Goal: Task Accomplishment & Management: Complete application form

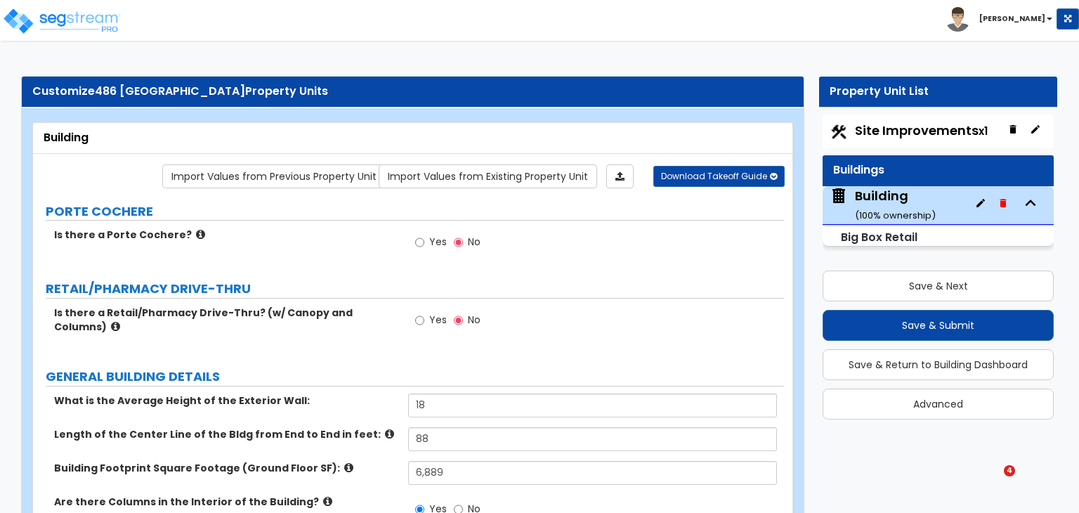
select select "1"
select select "2"
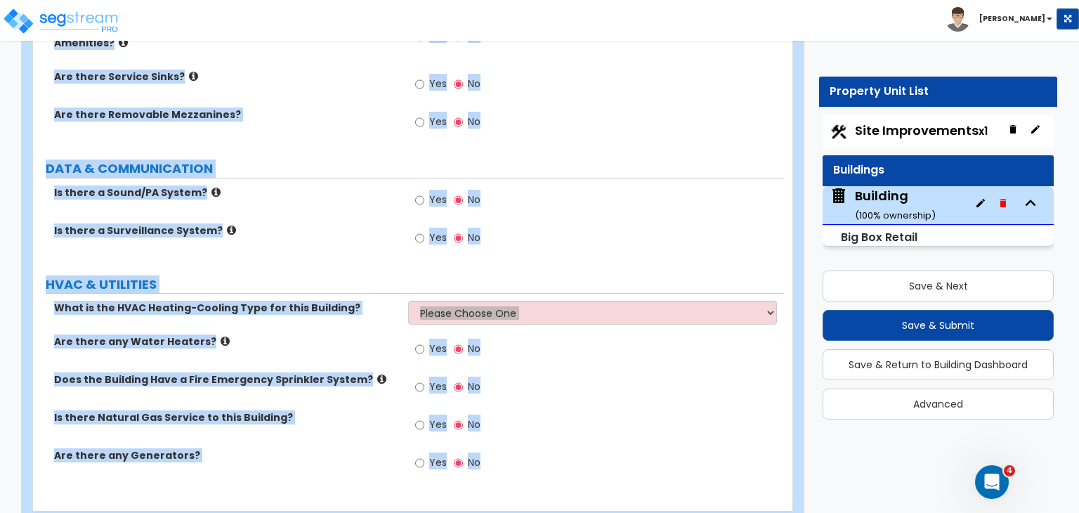
click at [341, 223] on div "Is there a Surveillance System? Yes No" at bounding box center [408, 242] width 751 height 38
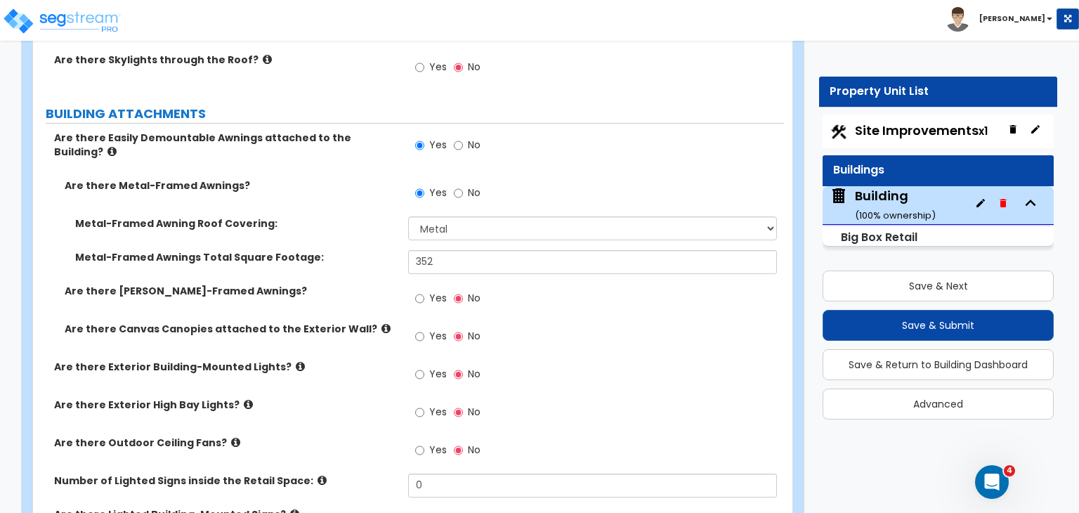
scroll to position [733, 0]
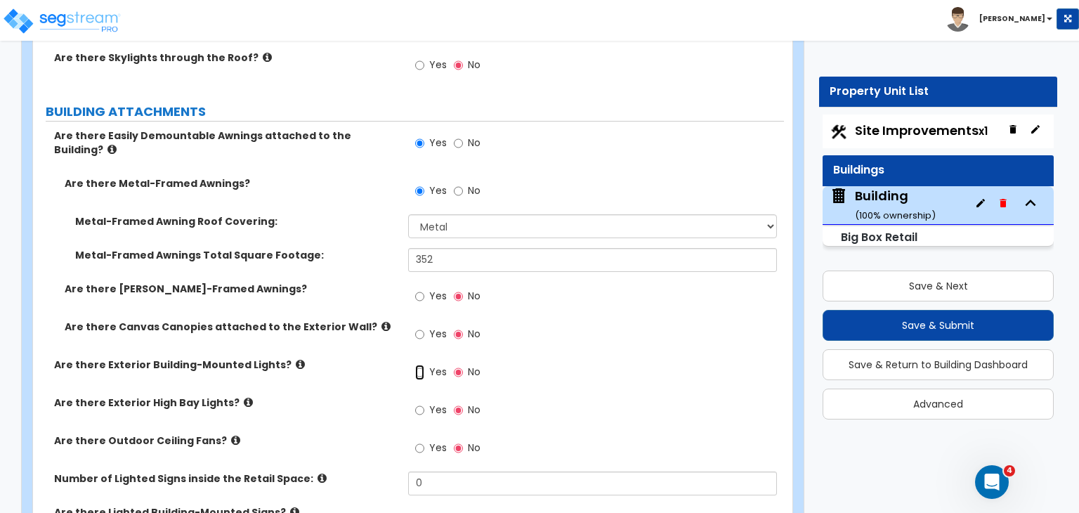
click at [421, 365] on input "Yes" at bounding box center [419, 372] width 9 height 15
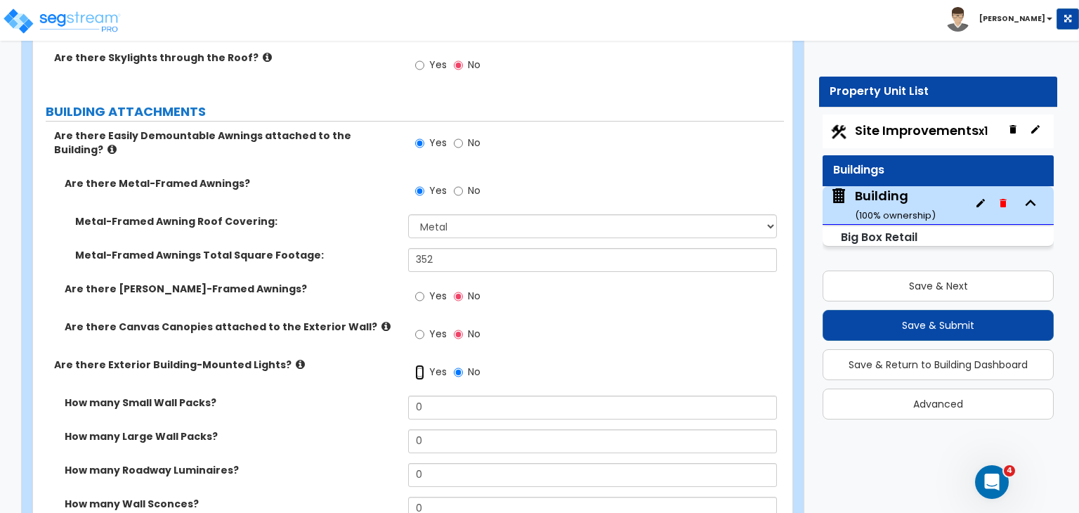
scroll to position [797, 0]
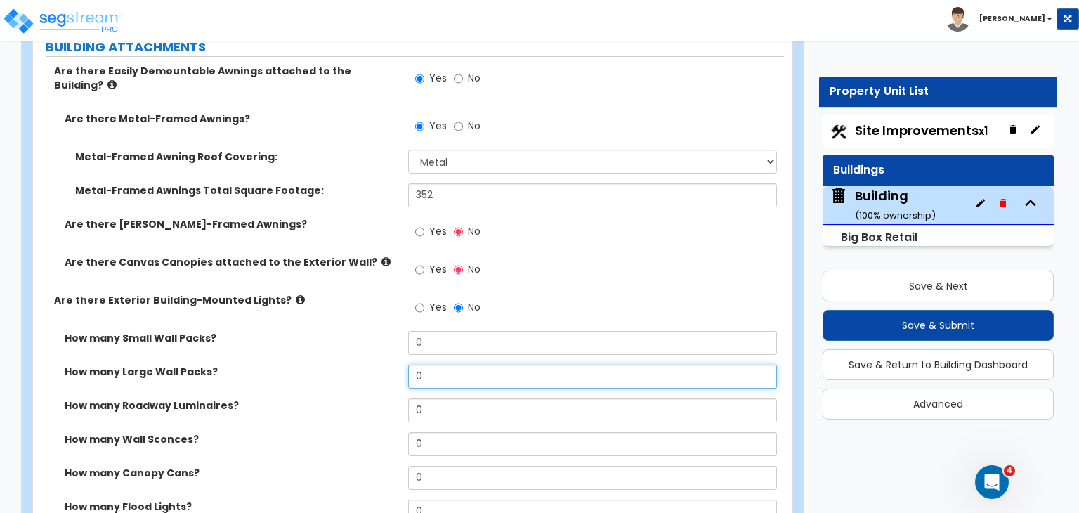
click at [435, 365] on input "0" at bounding box center [592, 377] width 368 height 24
type input "16"
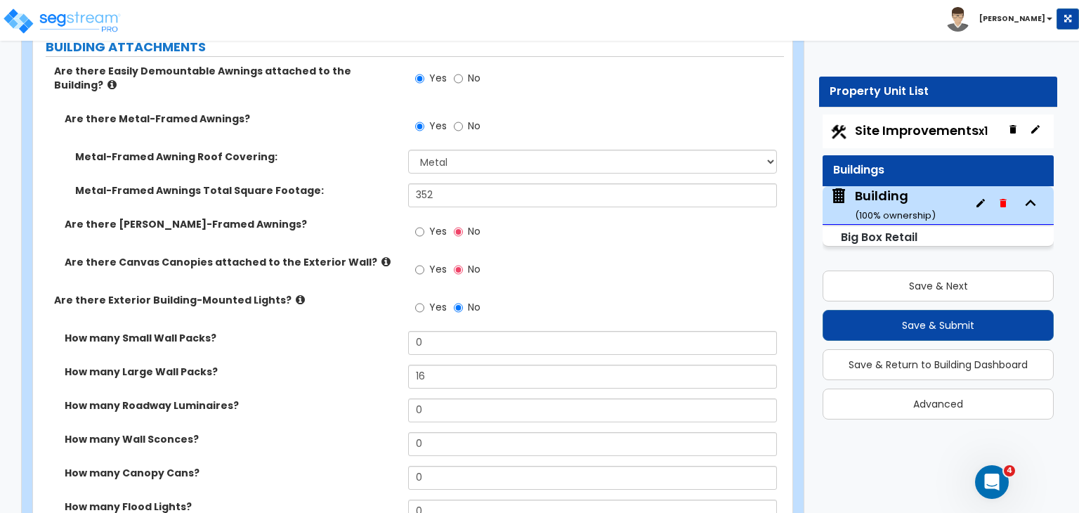
click at [349, 336] on div "How many Small Wall Packs? 0" at bounding box center [408, 348] width 751 height 34
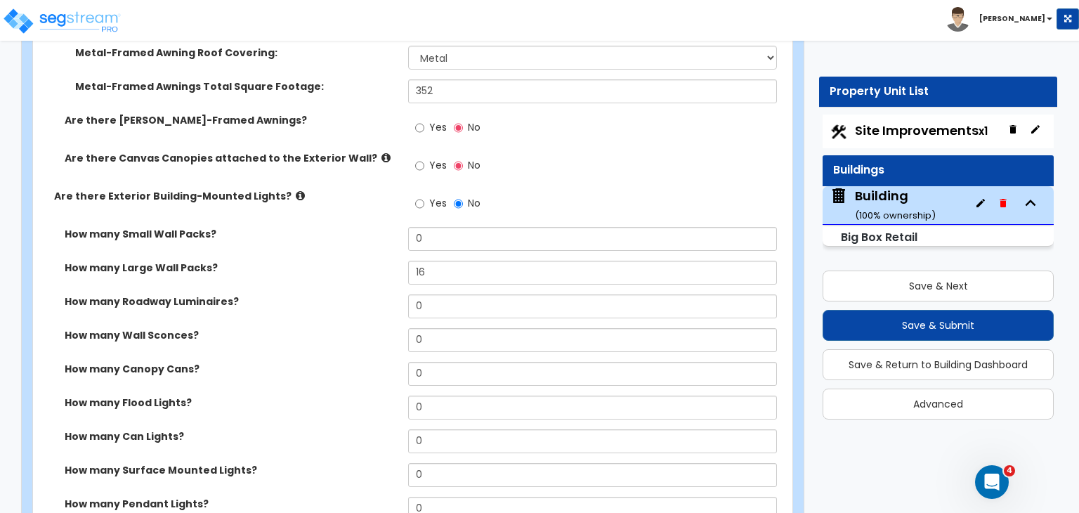
scroll to position [920, 0]
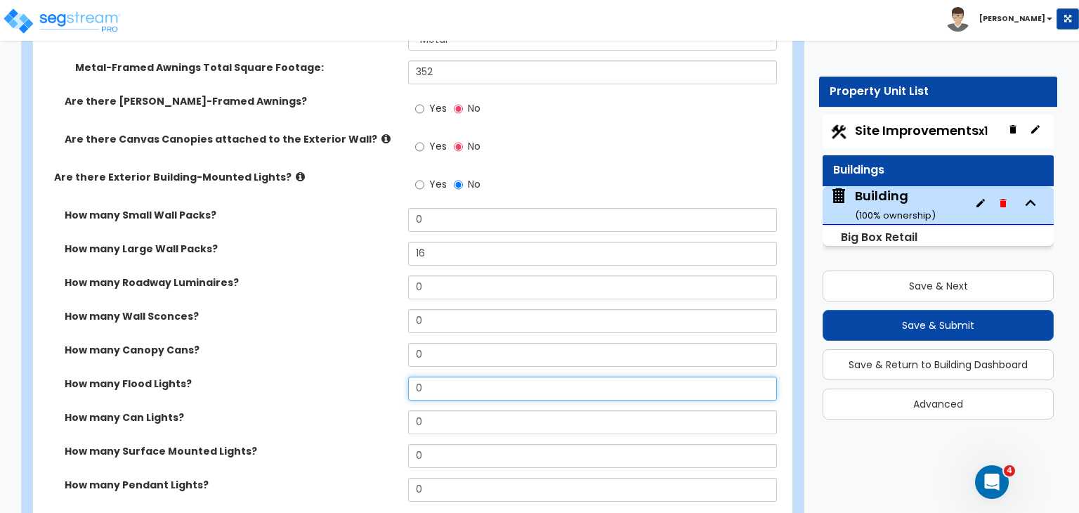
click at [429, 376] on input "0" at bounding box center [592, 388] width 368 height 24
type input "2"
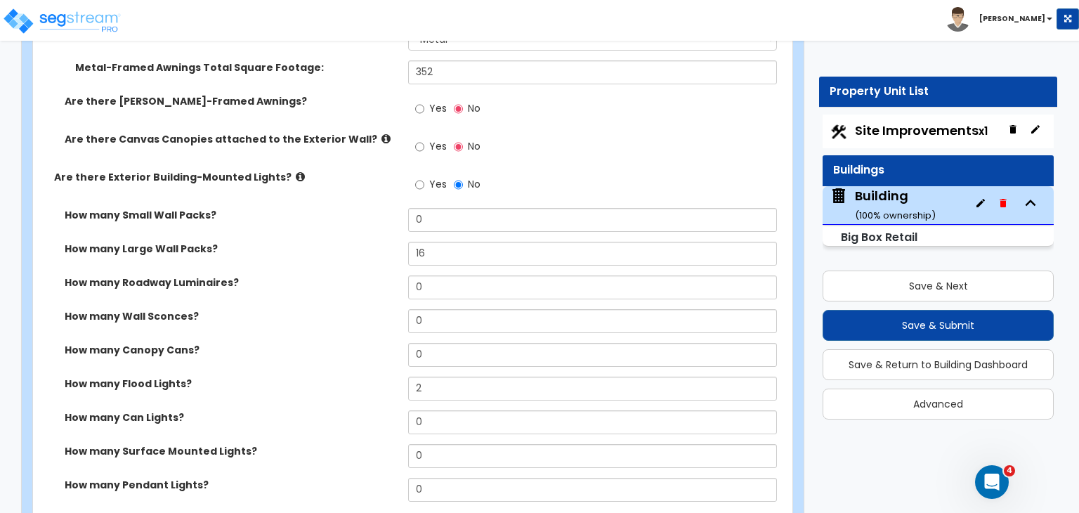
click at [314, 376] on div "How many Flood Lights? 2" at bounding box center [408, 393] width 751 height 34
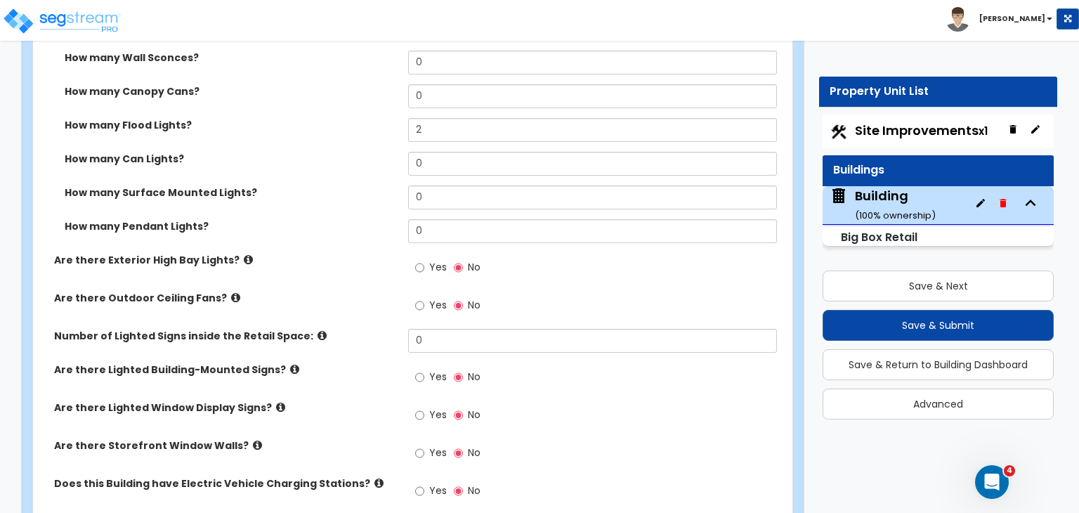
scroll to position [1188, 0]
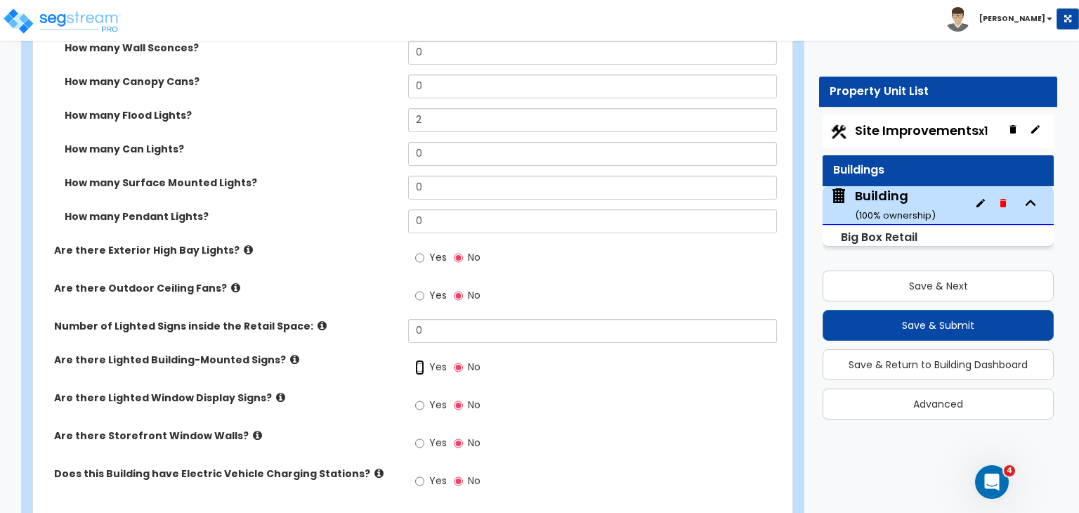
click at [420, 360] on input "Yes" at bounding box center [419, 367] width 9 height 15
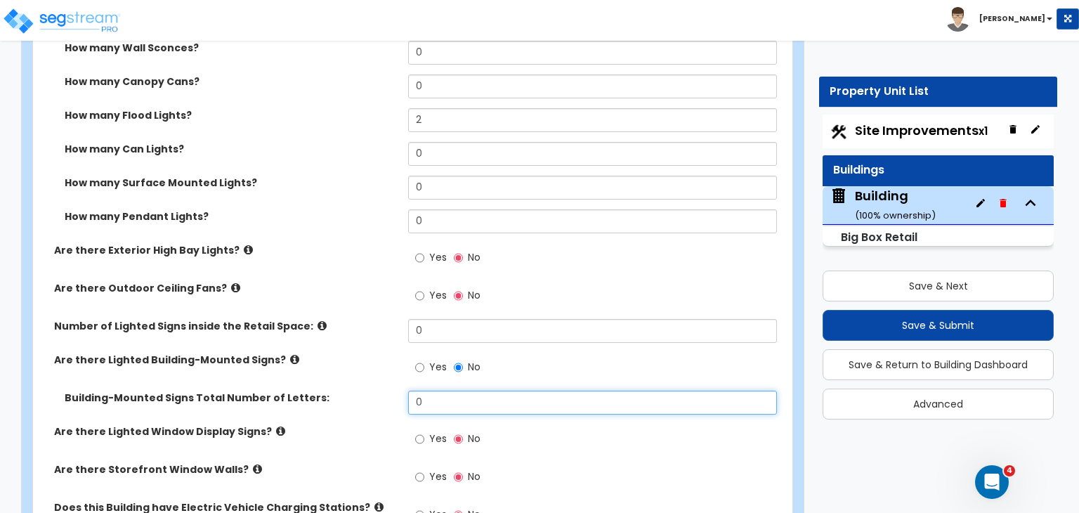
click at [438, 391] on input "0" at bounding box center [592, 403] width 368 height 24
type input "34"
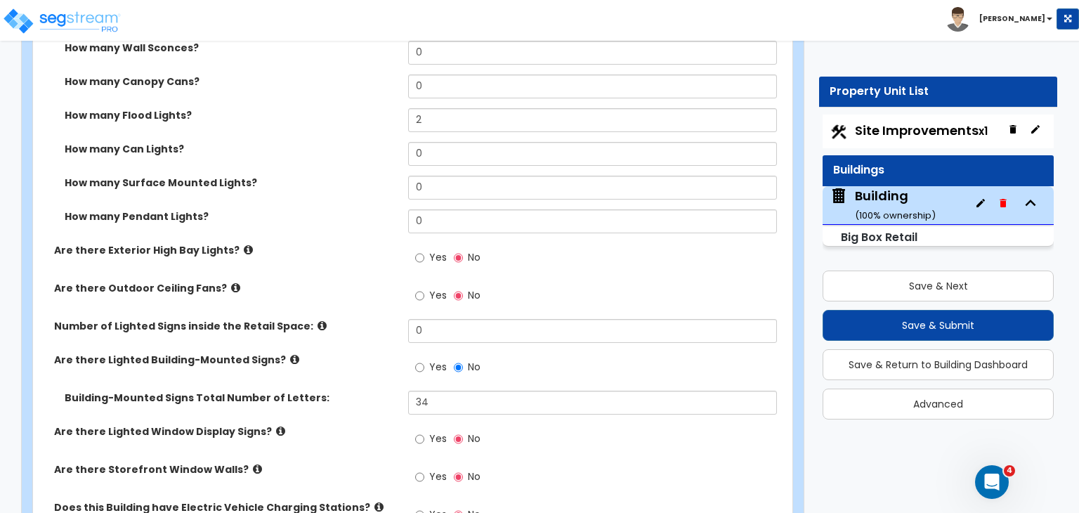
click at [357, 391] on label "Building-Mounted Signs Total Number of Letters:" at bounding box center [231, 398] width 333 height 14
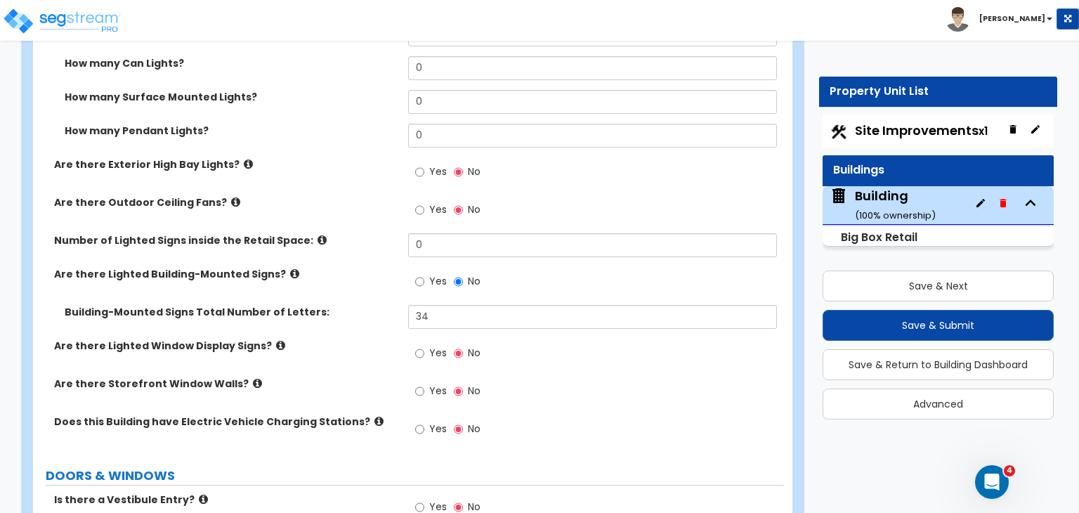
scroll to position [1283, 0]
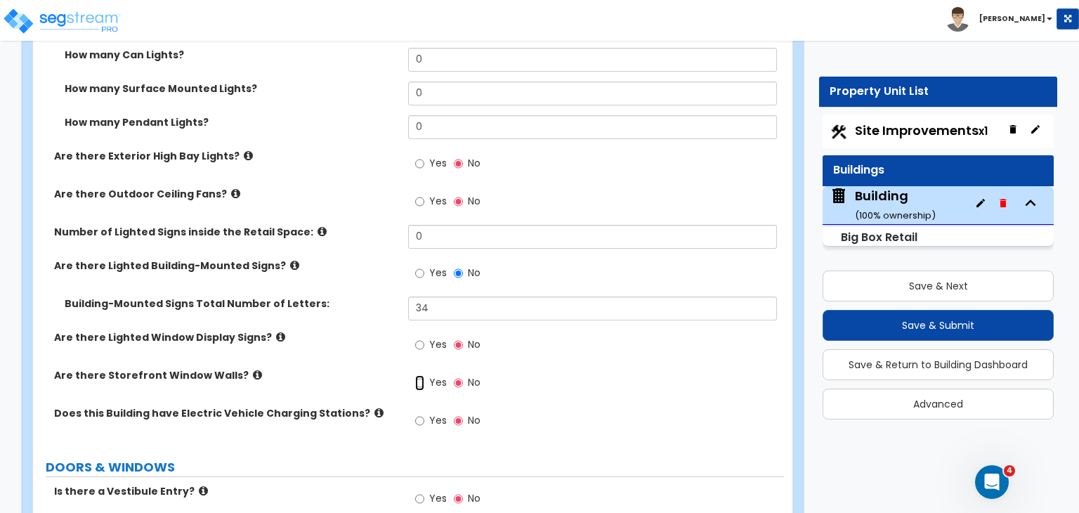
click at [421, 375] on input "Yes" at bounding box center [419, 382] width 9 height 15
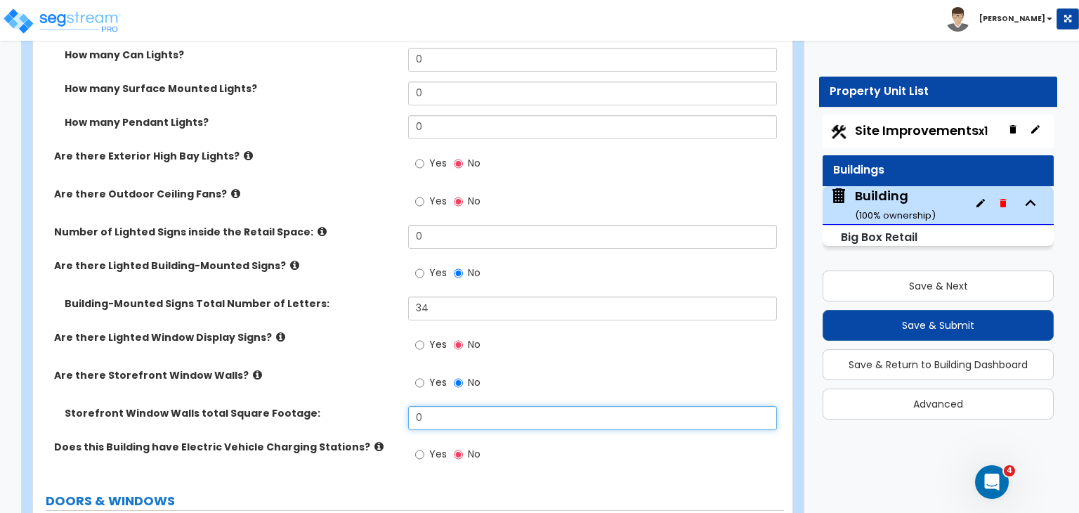
click at [438, 406] on input "0" at bounding box center [592, 418] width 368 height 24
type input "300"
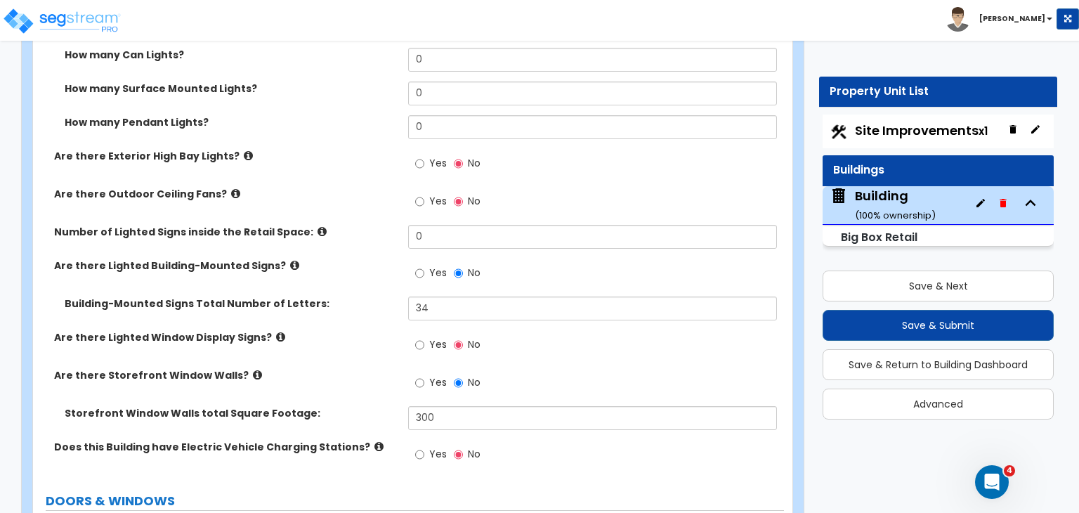
click at [351, 368] on div "Are there Storefront Window Walls? Yes No" at bounding box center [408, 387] width 751 height 38
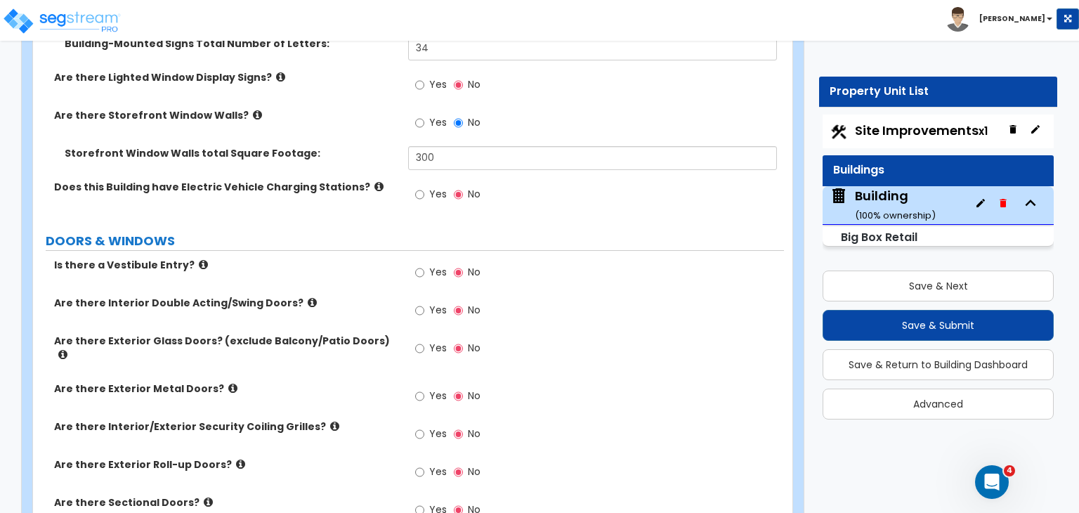
scroll to position [1545, 0]
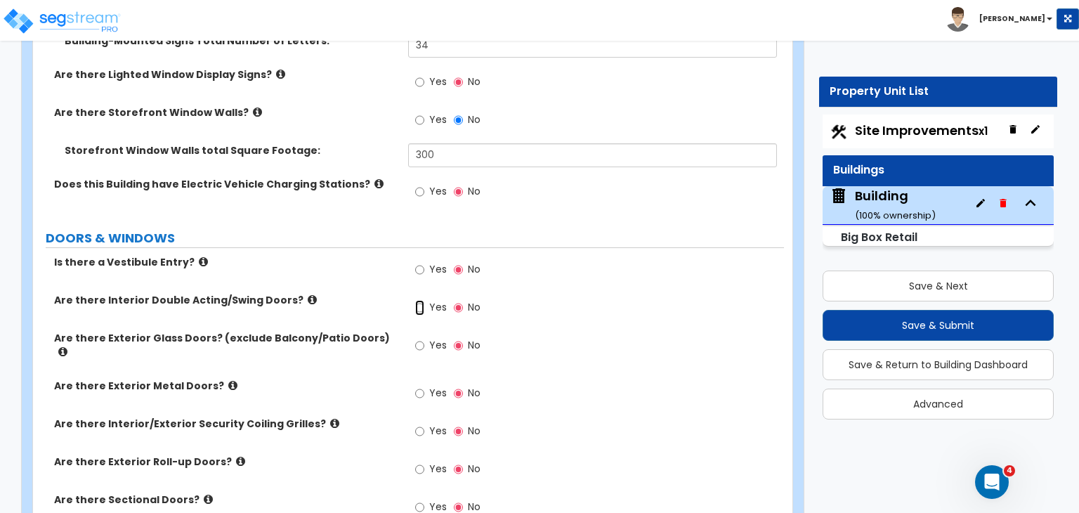
click at [421, 300] on input "Yes" at bounding box center [419, 307] width 9 height 15
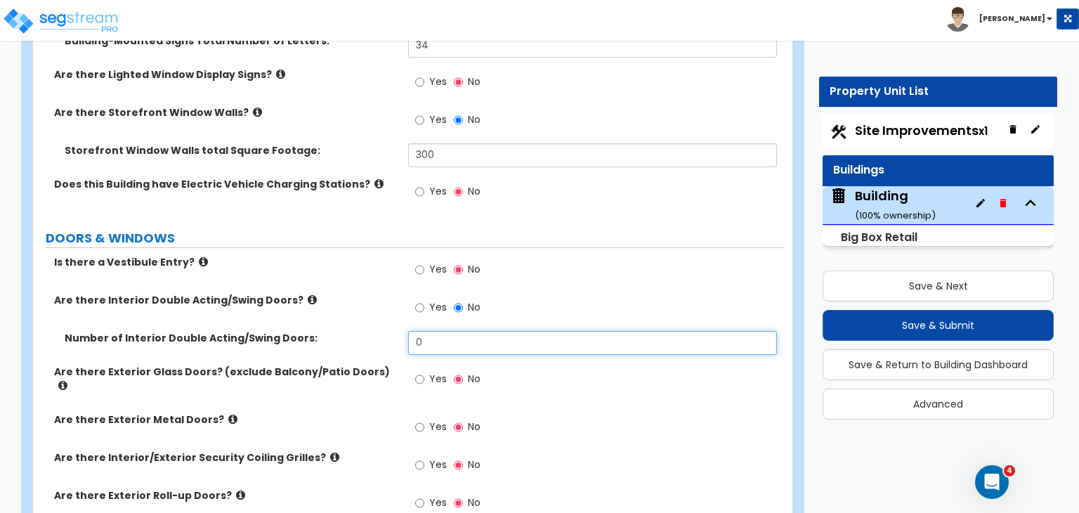
click at [438, 331] on input "0" at bounding box center [592, 343] width 368 height 24
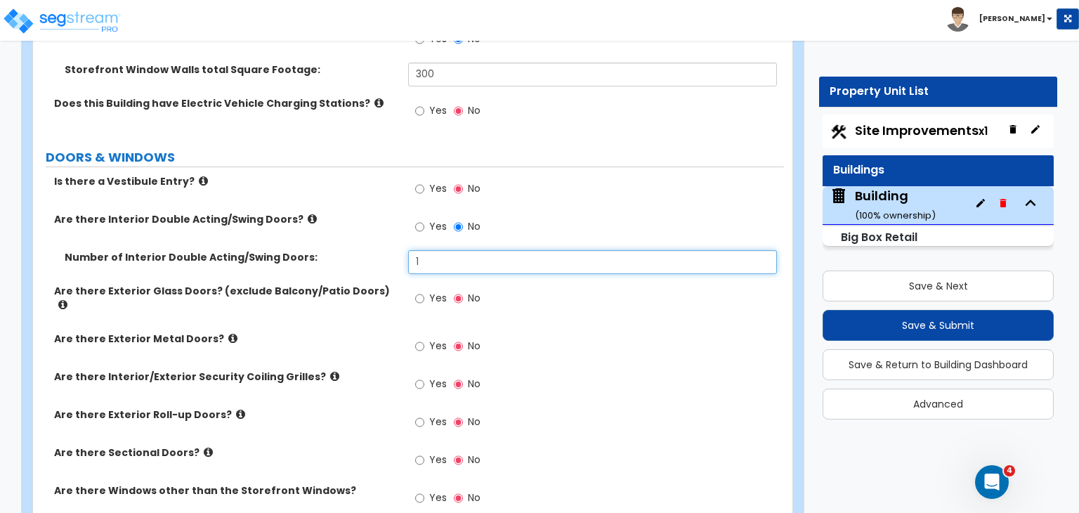
scroll to position [1627, 0]
type input "1"
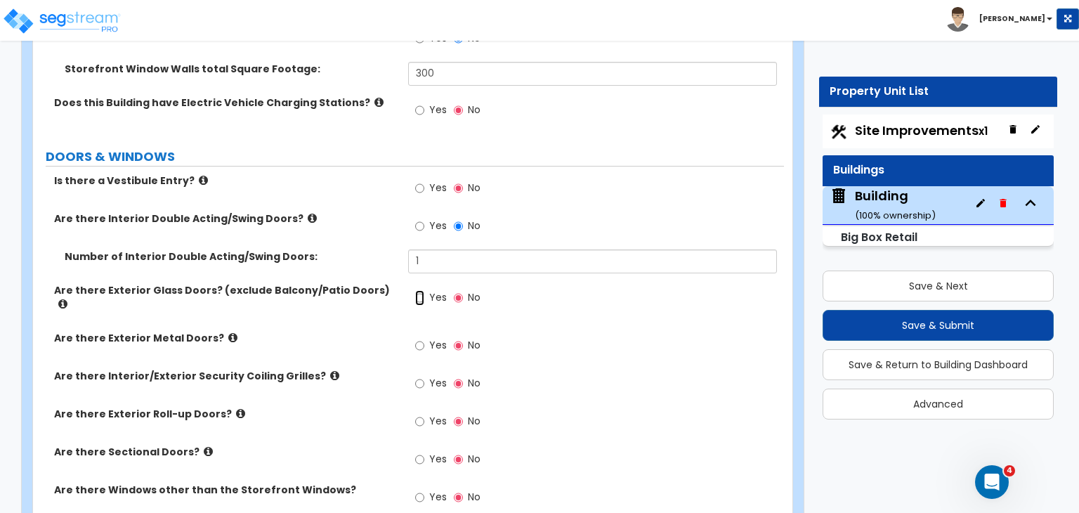
click at [419, 290] on input "Yes" at bounding box center [419, 297] width 9 height 15
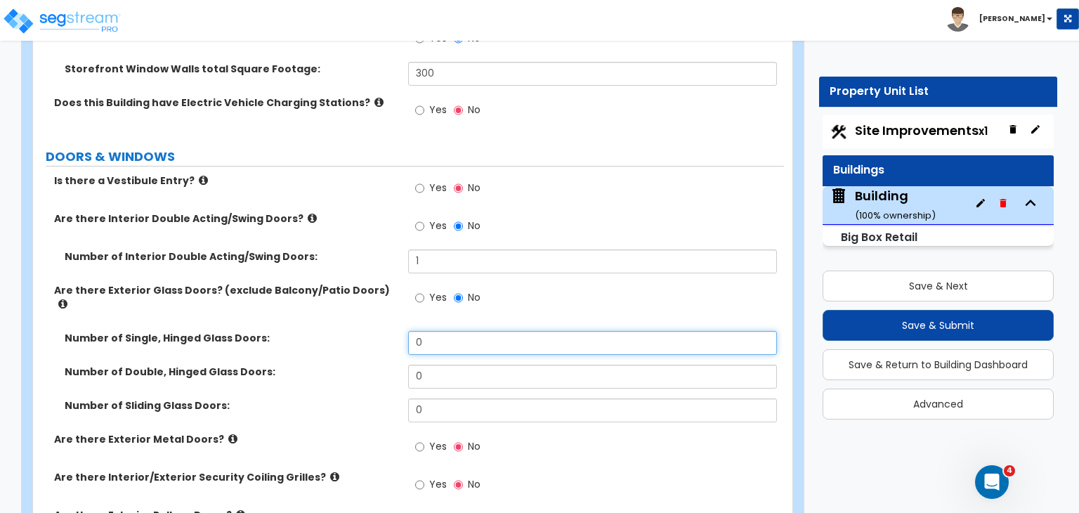
click at [432, 331] on input "0" at bounding box center [592, 343] width 368 height 24
type input "1"
click at [419, 439] on input "Yes" at bounding box center [419, 446] width 9 height 15
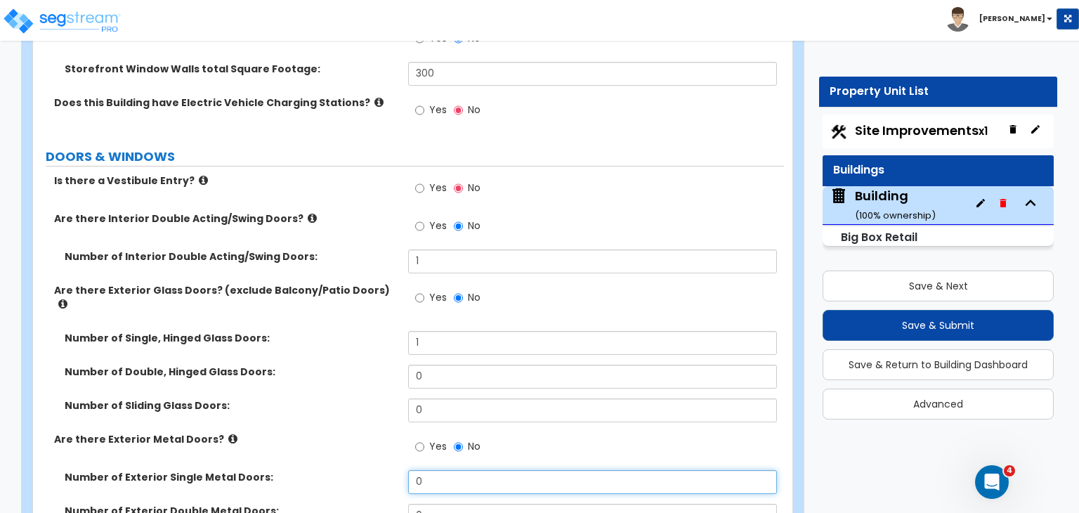
click at [430, 470] on input "0" at bounding box center [592, 482] width 368 height 24
type input "1"
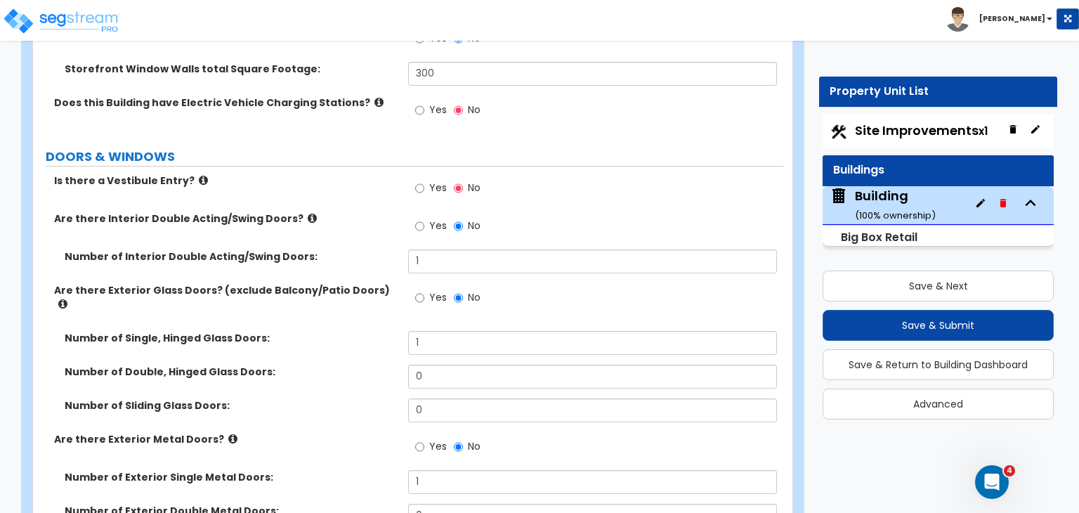
click at [380, 432] on div "Are there Exterior Metal Doors? Yes No" at bounding box center [408, 451] width 751 height 38
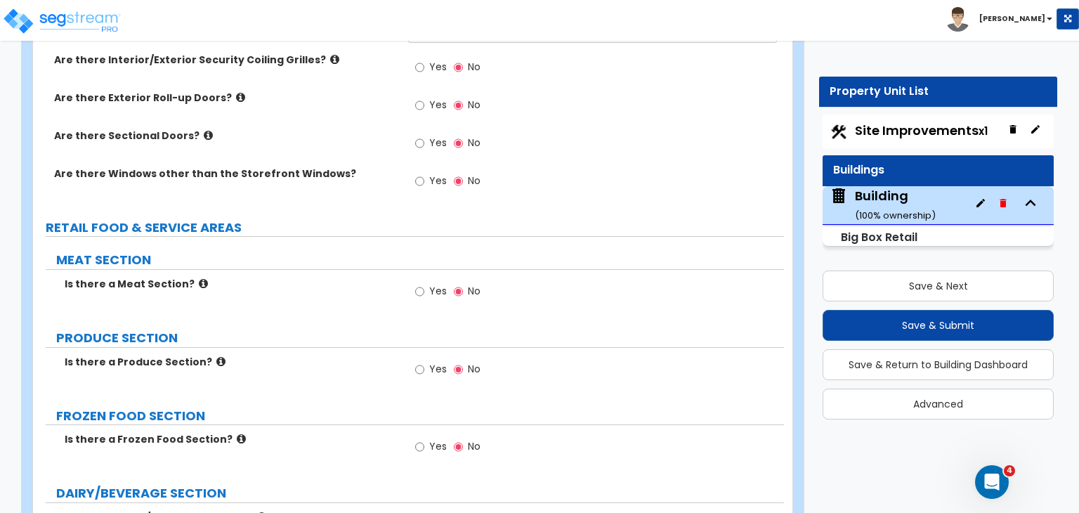
scroll to position [2112, 0]
click at [286, 406] on label "FROZEN FOOD SECTION" at bounding box center [420, 415] width 728 height 18
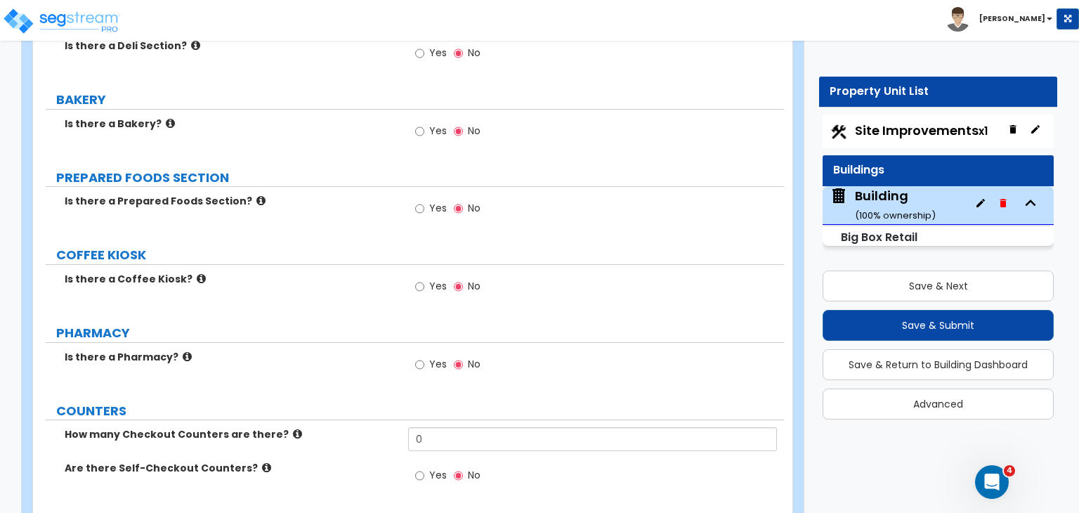
scroll to position [2696, 0]
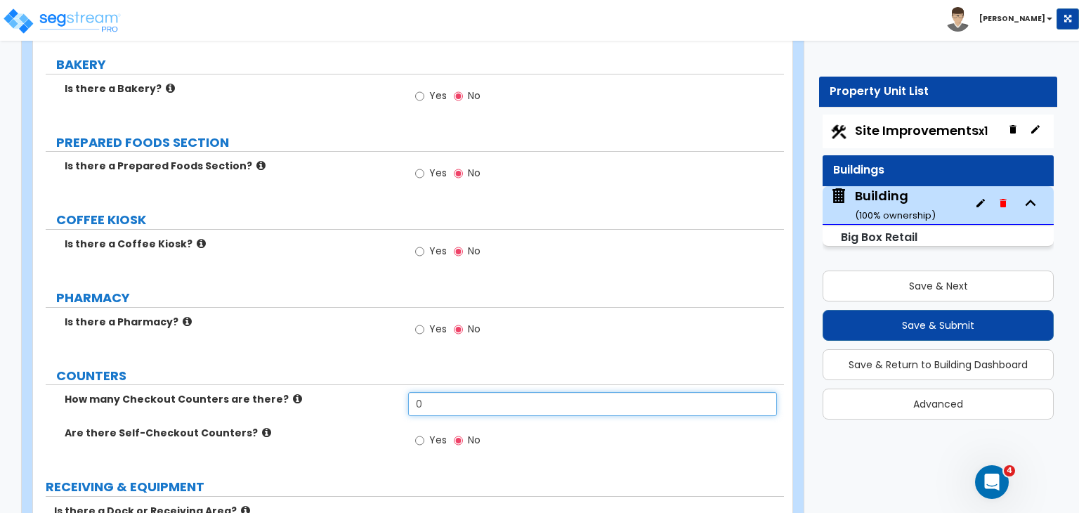
click at [435, 392] on input "0" at bounding box center [592, 404] width 368 height 24
type input "3"
click at [320, 426] on label "Are there Self-Checkout Counters?" at bounding box center [231, 433] width 333 height 14
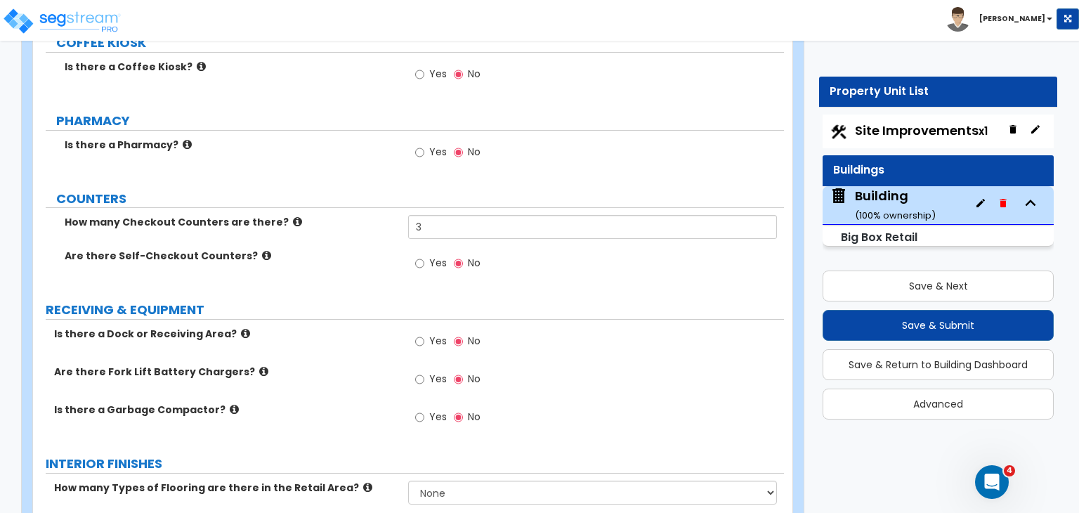
scroll to position [2876, 0]
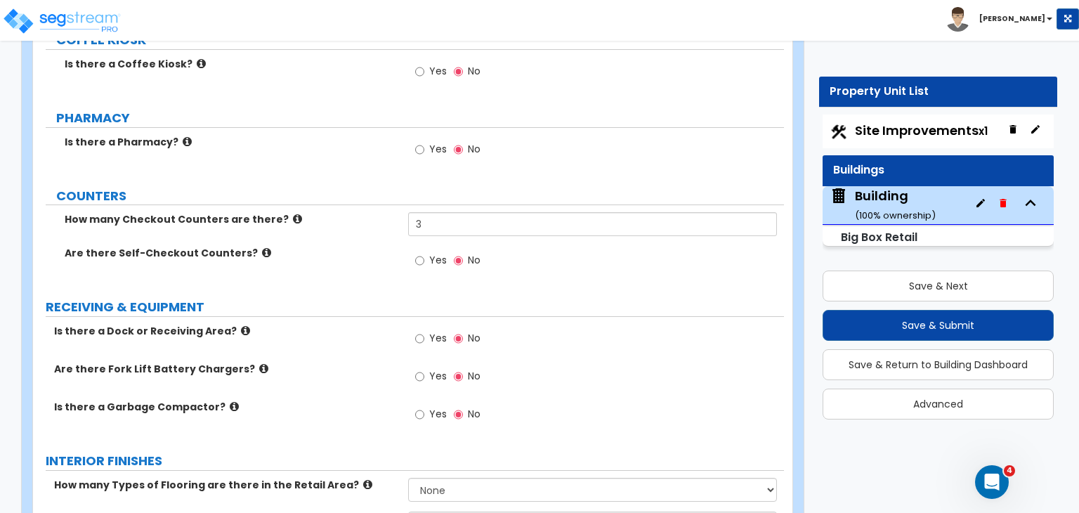
click at [329, 324] on div "Is there a Dock or Receiving Area? Yes No" at bounding box center [408, 343] width 751 height 38
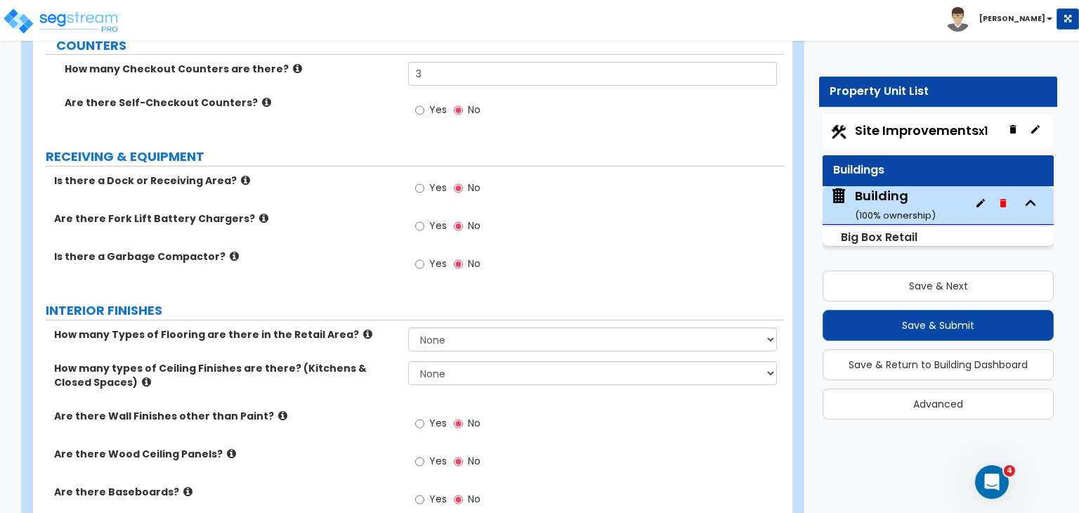
scroll to position [3029, 0]
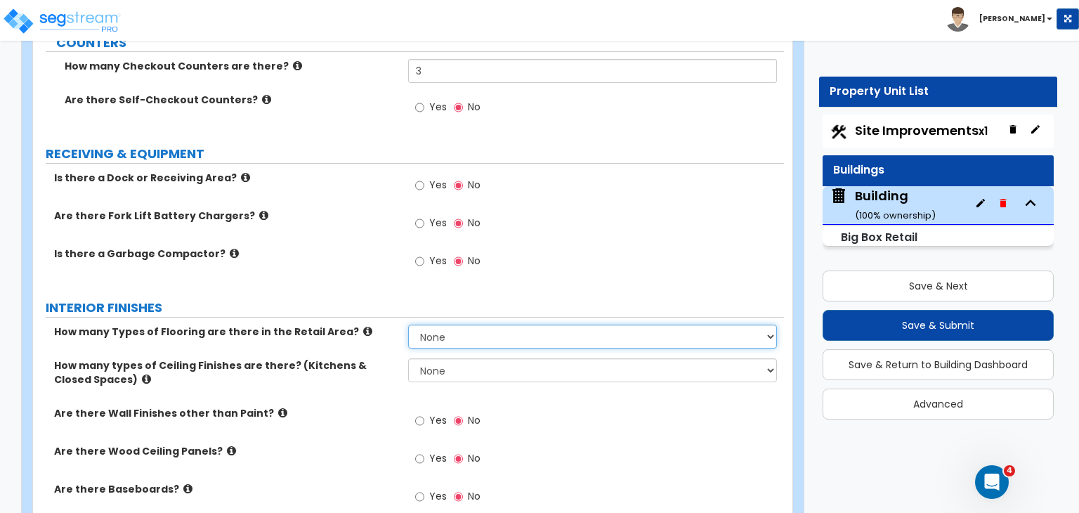
click at [427, 325] on select "None 1 2 3 4" at bounding box center [592, 337] width 368 height 24
select select "2"
click at [408, 325] on select "None 1 2 3 4" at bounding box center [592, 337] width 368 height 24
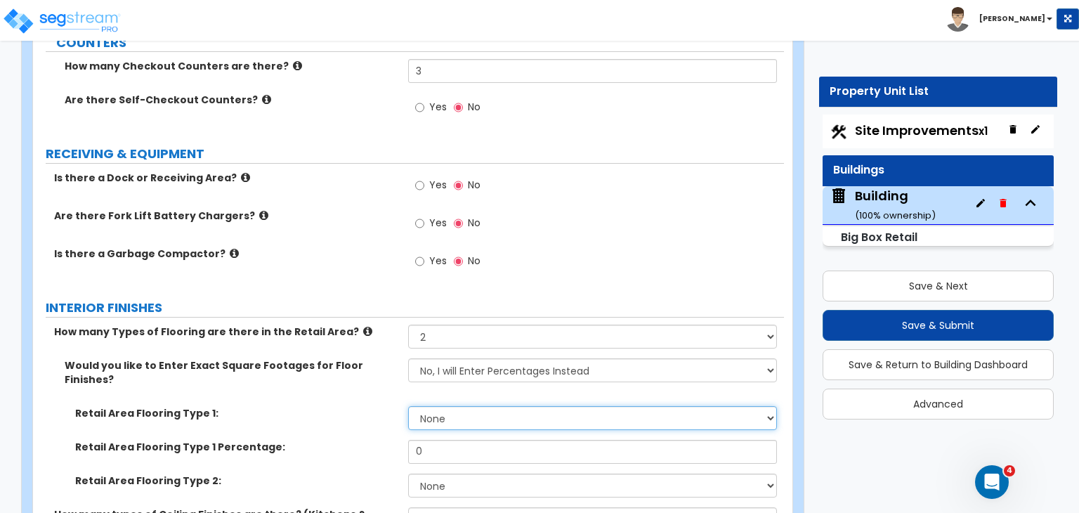
click at [444, 406] on select "None Tile Flooring Hardwood Flooring Resilient Laminate Flooring VCT Flooring S…" at bounding box center [592, 418] width 368 height 24
select select "4"
click at [408, 406] on select "None Tile Flooring Hardwood Flooring Resilient Laminate Flooring VCT Flooring S…" at bounding box center [592, 418] width 368 height 24
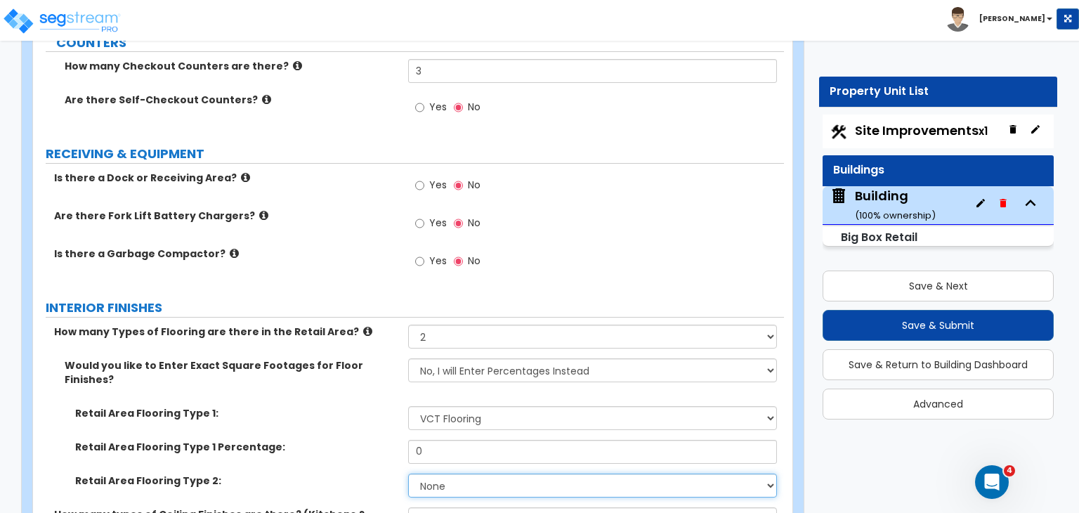
click at [450, 473] on select "None Tile Flooring Hardwood Flooring Resilient Laminate Flooring VCT Flooring S…" at bounding box center [592, 485] width 368 height 24
click at [408, 473] on select "None Tile Flooring Hardwood Flooring Resilient Laminate Flooring VCT Flooring S…" at bounding box center [592, 485] width 368 height 24
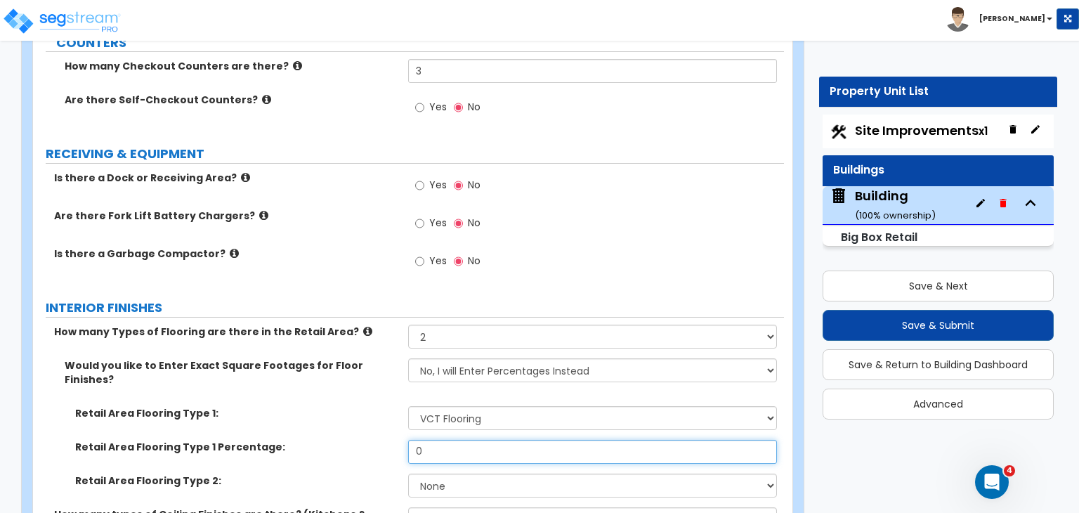
click at [445, 440] on input "0" at bounding box center [592, 452] width 368 height 24
type input "80"
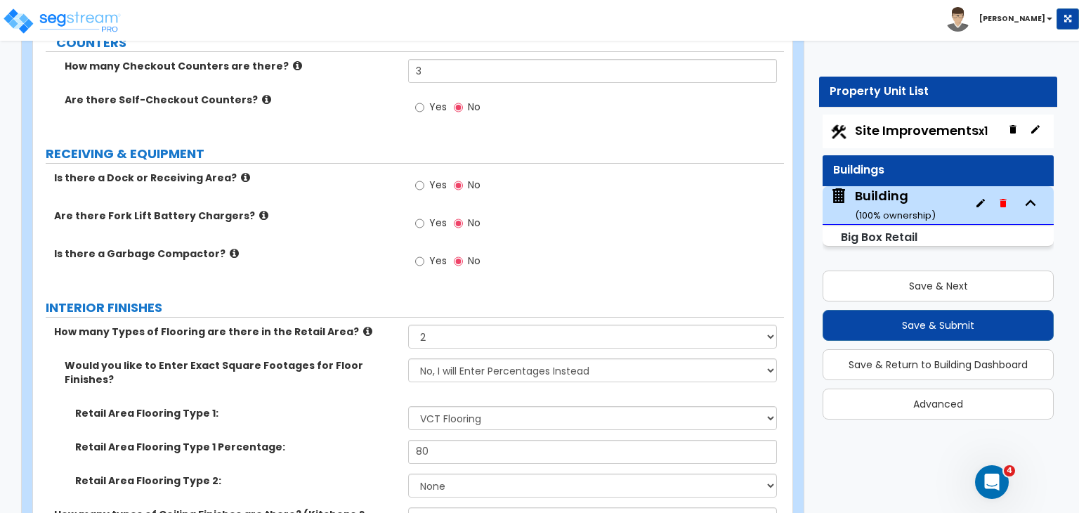
click at [369, 440] on label "Retail Area Flooring Type 1 Percentage:" at bounding box center [236, 447] width 322 height 14
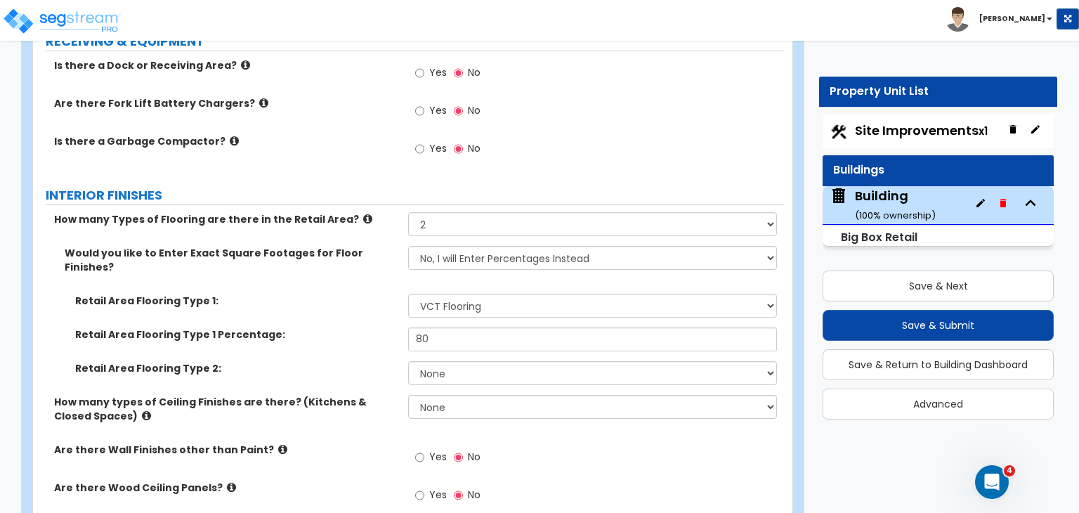
scroll to position [3152, 0]
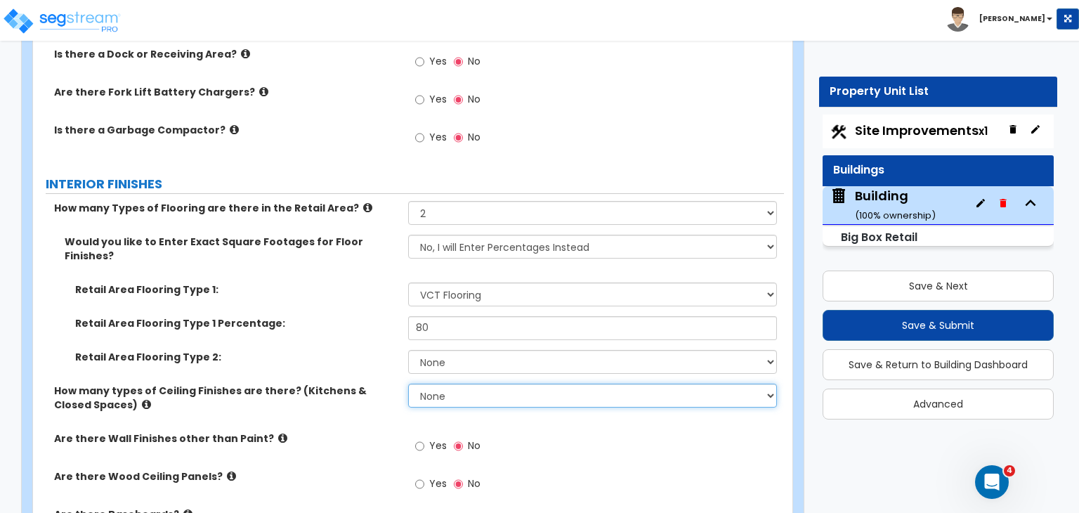
click at [438, 384] on select "None 1 2 3" at bounding box center [592, 396] width 368 height 24
select select "2"
click at [408, 384] on select "None 1 2 3" at bounding box center [592, 396] width 368 height 24
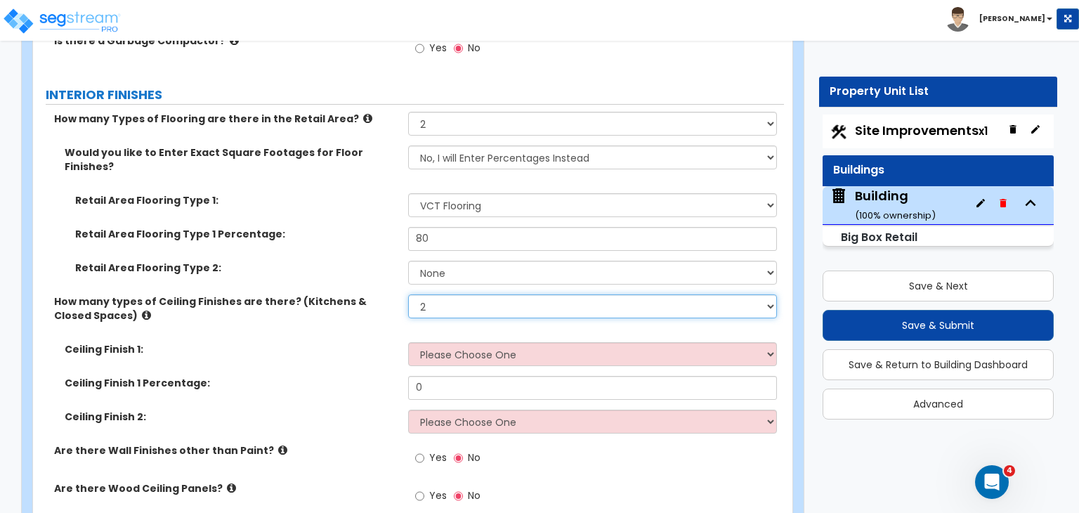
scroll to position [3242, 0]
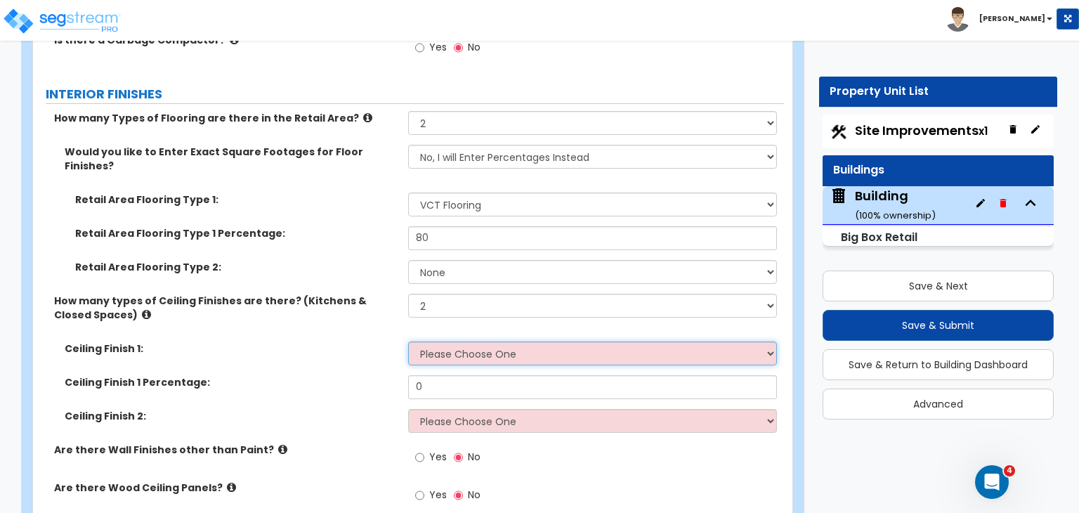
click at [442, 341] on select "Please Choose One Drop Ceiling Open Ceiling Drywall Ceiling" at bounding box center [592, 353] width 368 height 24
select select "1"
click at [408, 341] on select "Please Choose One Drop Ceiling Open Ceiling Drywall Ceiling" at bounding box center [592, 353] width 368 height 24
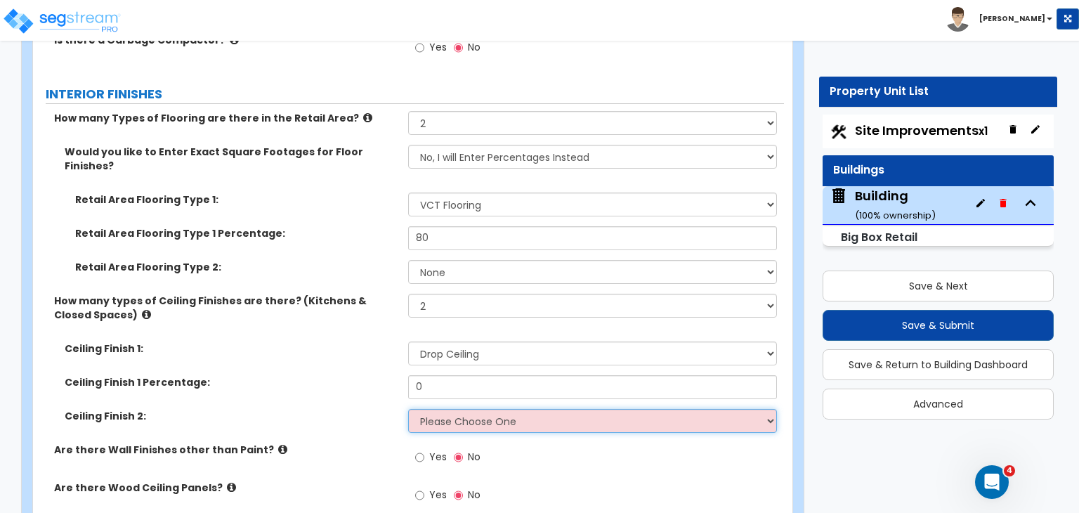
click at [460, 409] on select "Please Choose One Drop Ceiling Open Ceiling Drywall Ceiling" at bounding box center [592, 421] width 368 height 24
select select "2"
click at [408, 409] on select "Please Choose One Drop Ceiling Open Ceiling Drywall Ceiling" at bounding box center [592, 421] width 368 height 24
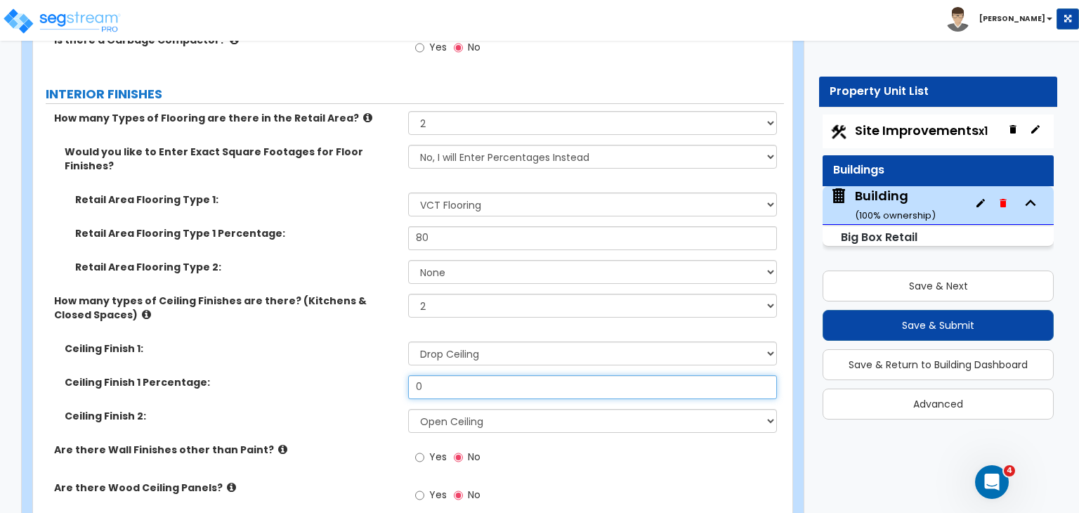
click at [436, 375] on input "0" at bounding box center [592, 387] width 368 height 24
type input "80"
click at [371, 375] on label "Ceiling Finish 1 Percentage:" at bounding box center [231, 382] width 333 height 14
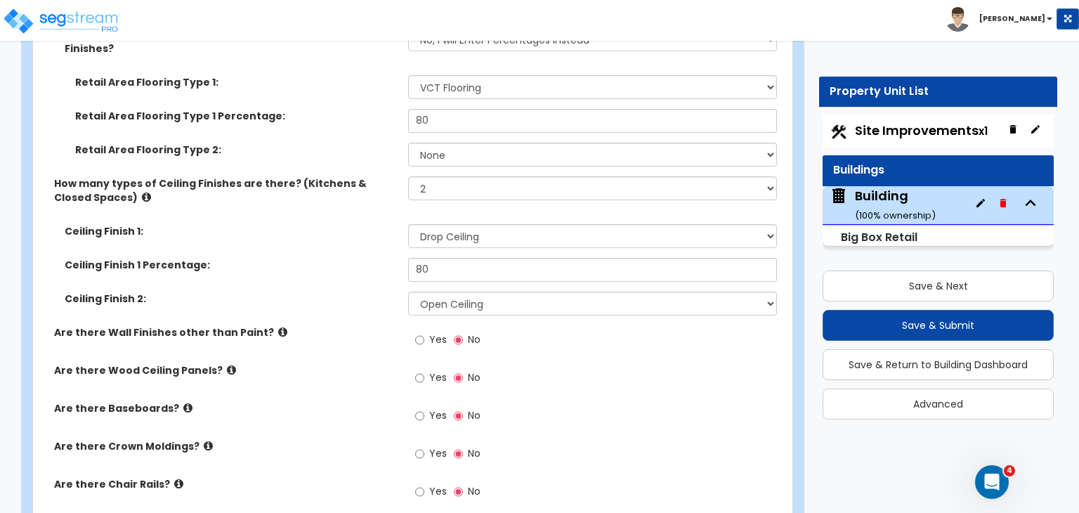
scroll to position [3373, 0]
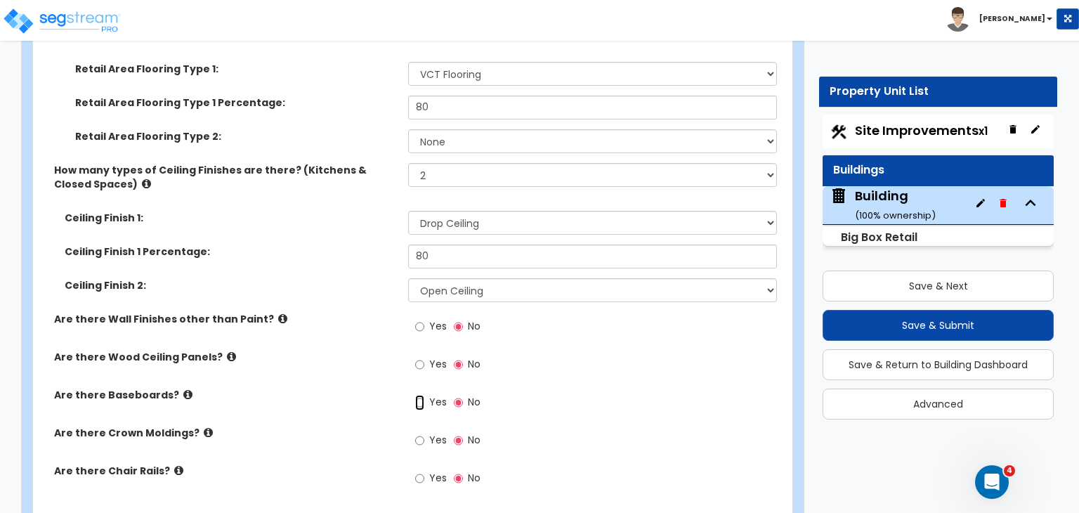
click at [419, 395] on input "Yes" at bounding box center [419, 402] width 9 height 15
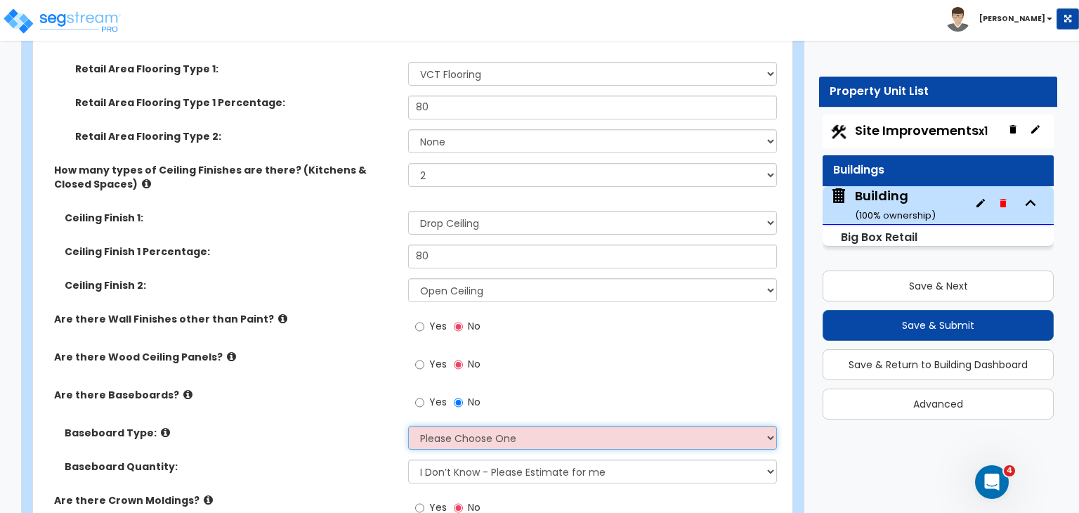
click at [443, 426] on select "Please Choose One Wood Vinyl Carpet Tile" at bounding box center [592, 438] width 368 height 24
select select "2"
click at [408, 426] on select "Please Choose One Wood Vinyl Carpet Tile" at bounding box center [592, 438] width 368 height 24
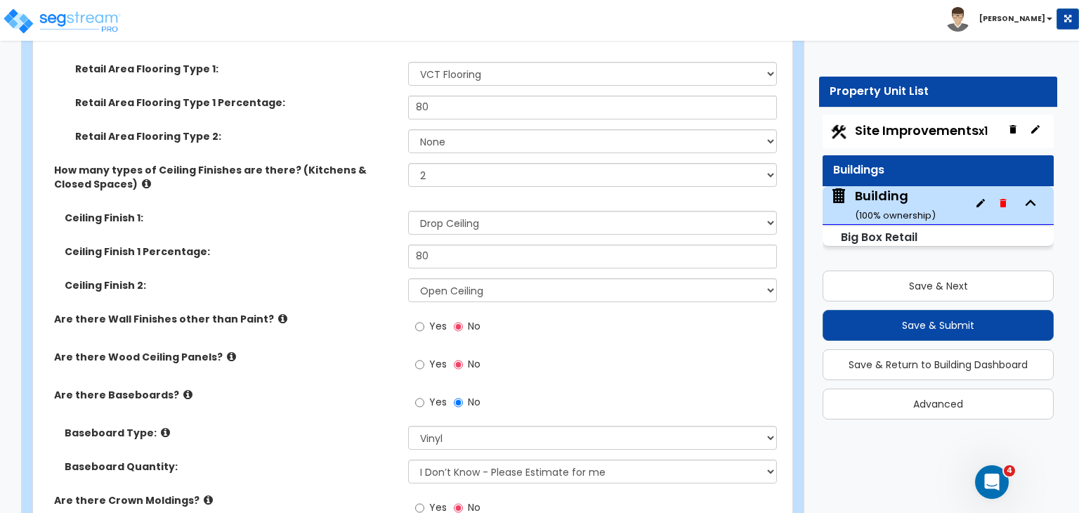
click at [365, 388] on div "Are there Baseboards? Yes No" at bounding box center [408, 407] width 751 height 38
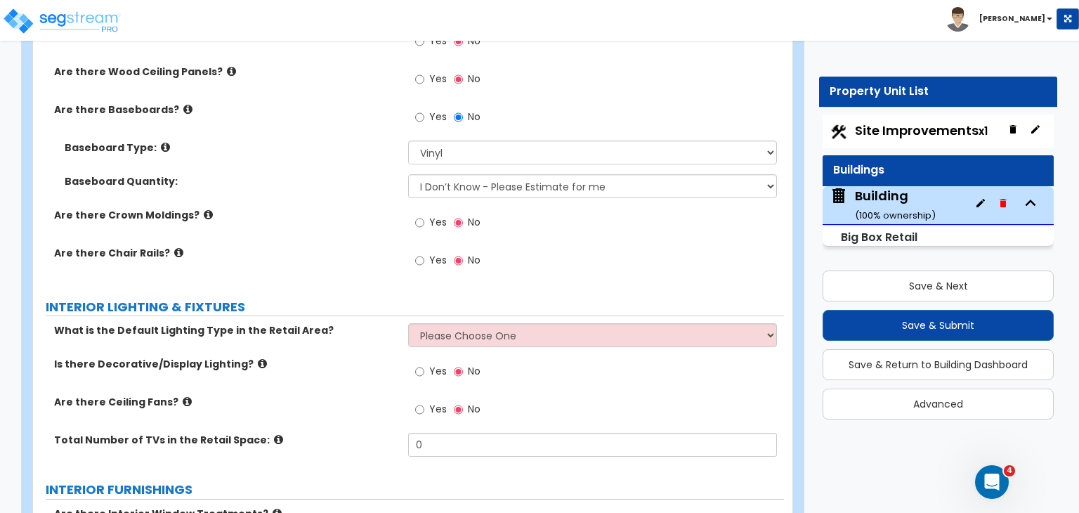
scroll to position [3661, 0]
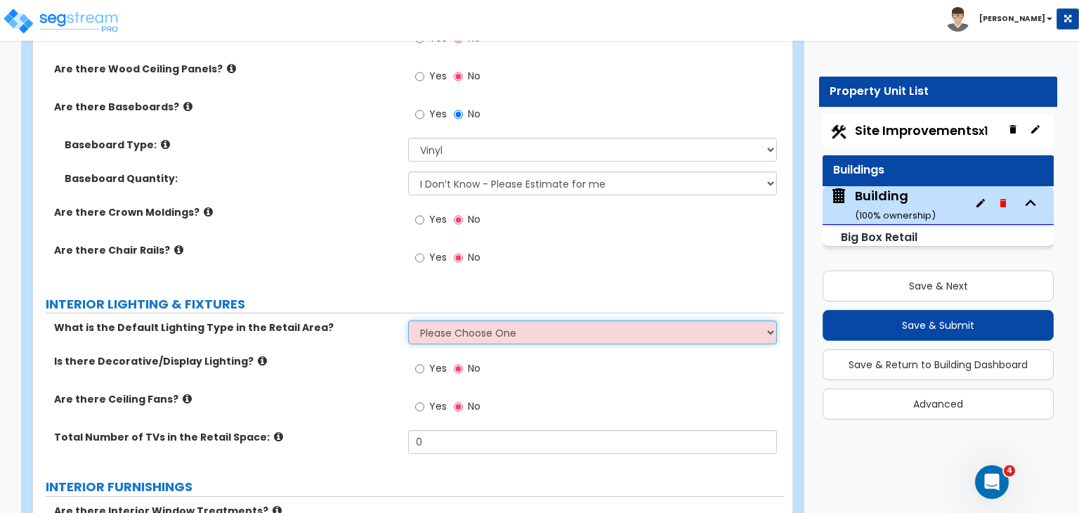
click at [452, 320] on select "Please Choose One High Bay LED Lighting High Bay Fluorescent Lighting" at bounding box center [592, 332] width 368 height 24
select select "2"
click at [408, 320] on select "Please Choose One High Bay LED Lighting High Bay Fluorescent Lighting" at bounding box center [592, 332] width 368 height 24
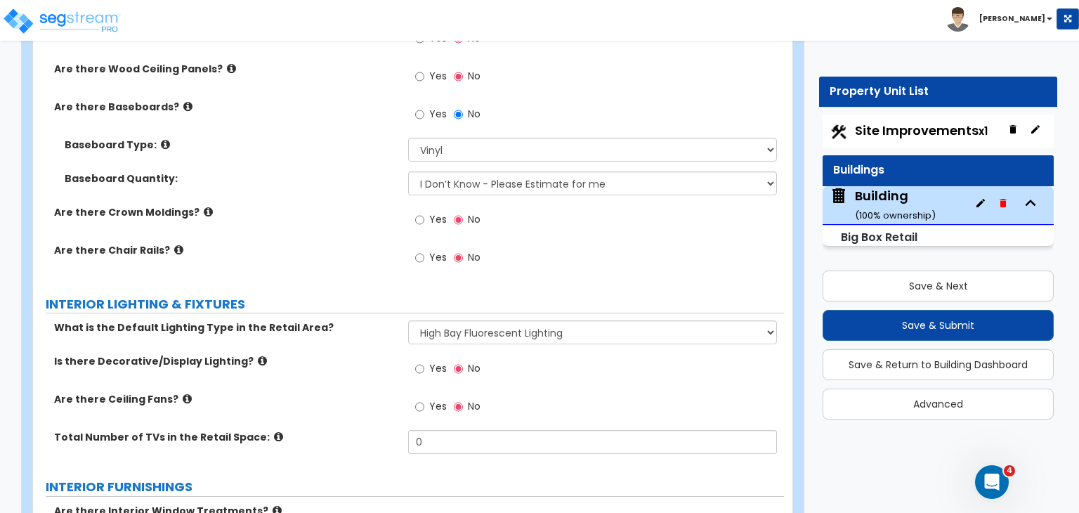
click at [362, 354] on label "Is there Decorative/Display Lighting?" at bounding box center [225, 361] width 343 height 14
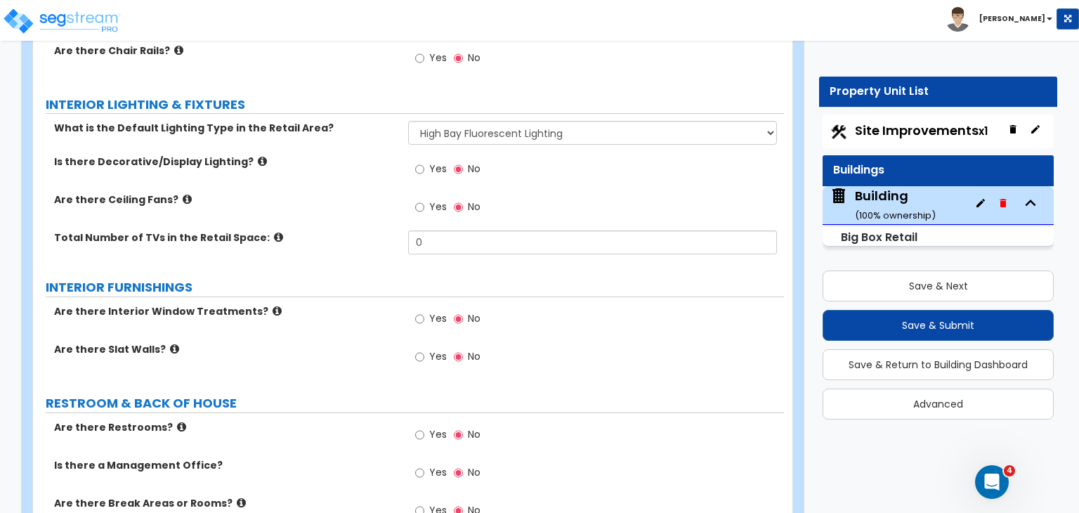
scroll to position [3860, 0]
click at [419, 349] on input "Yes" at bounding box center [419, 356] width 9 height 15
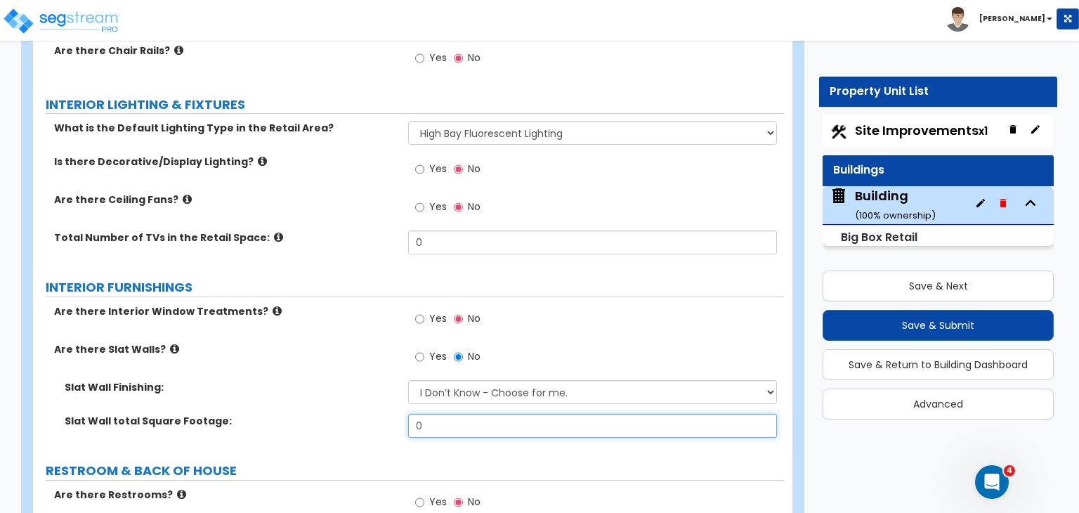
click at [464, 414] on input "0" at bounding box center [592, 426] width 368 height 24
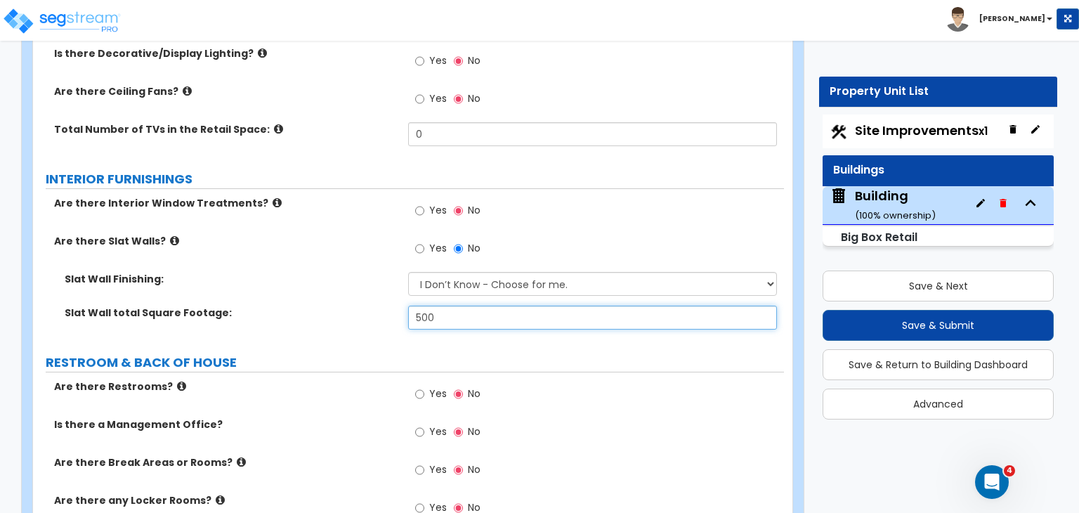
scroll to position [3990, 0]
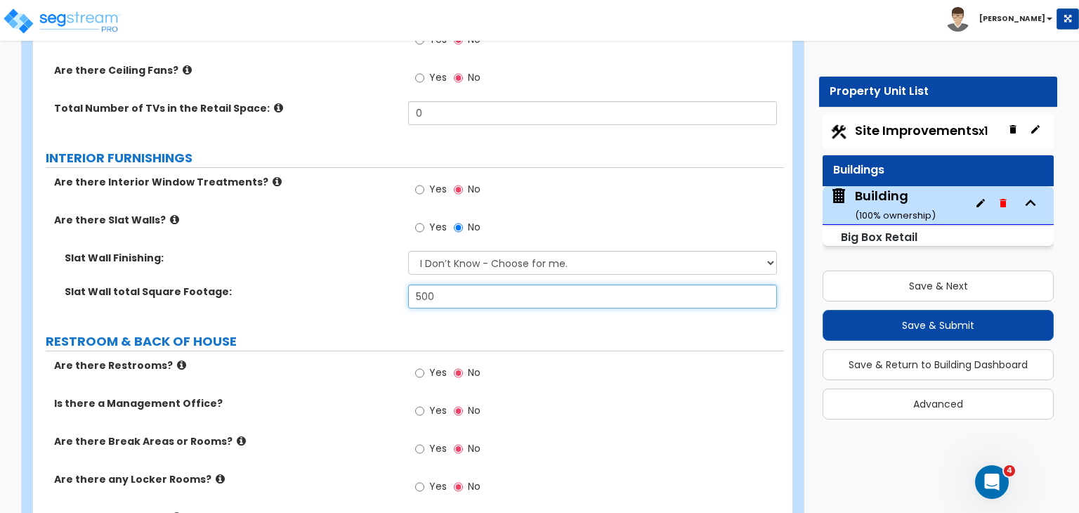
type input "500"
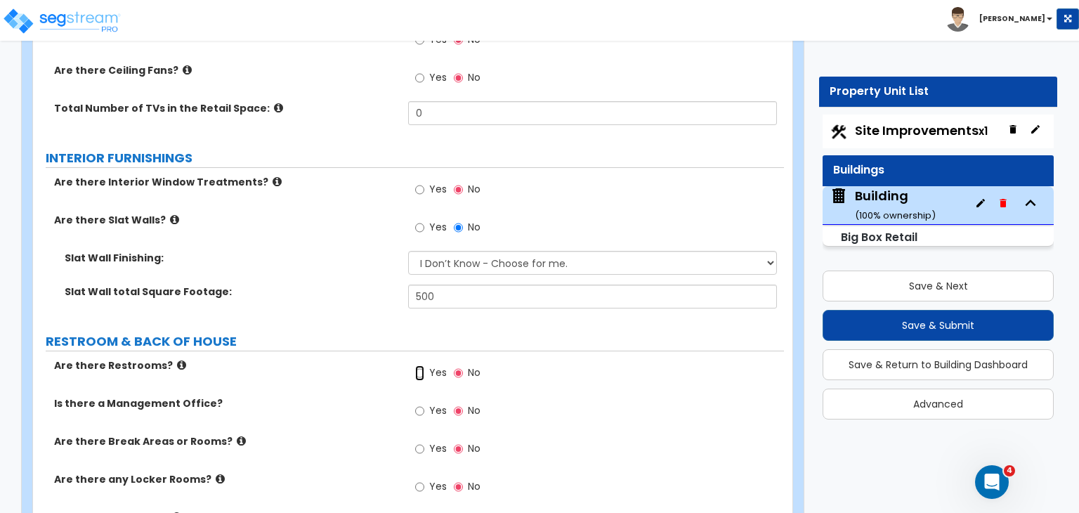
click at [419, 365] on input "Yes" at bounding box center [419, 372] width 9 height 15
click at [421, 403] on input "Yes" at bounding box center [419, 410] width 9 height 15
radio input "true"
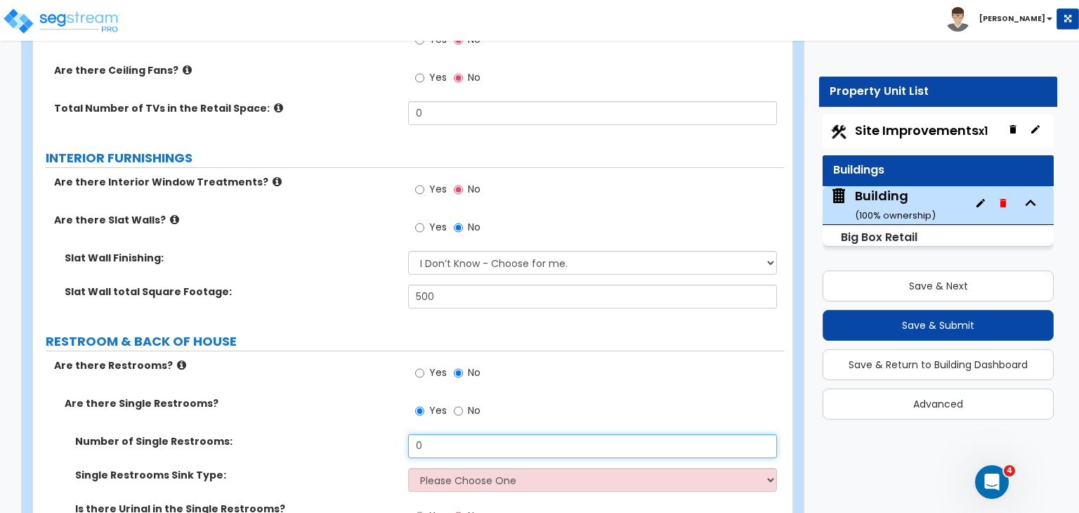
click at [434, 434] on input "0" at bounding box center [592, 446] width 368 height 24
type input "2"
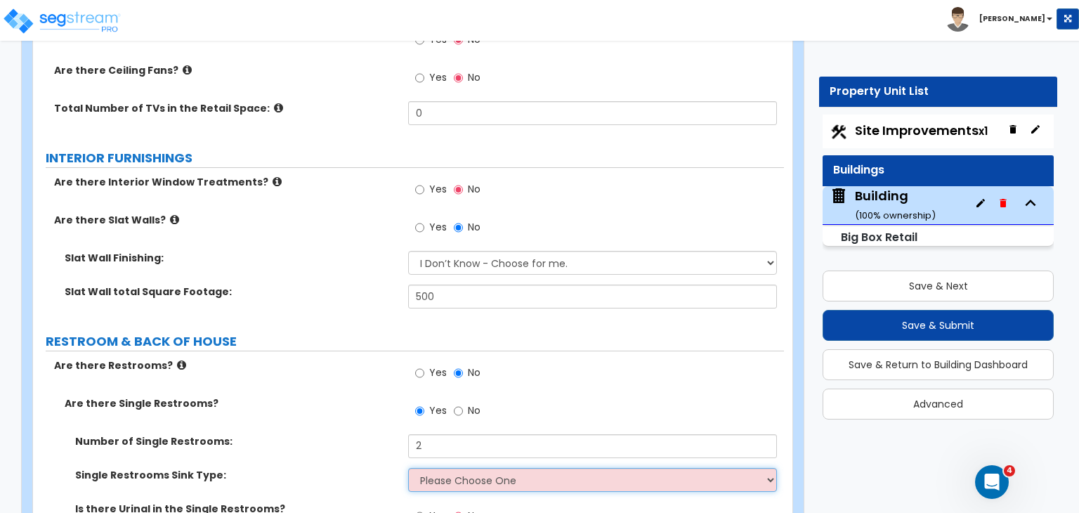
click at [456, 468] on select "Please Choose One Wall-mounted Vanity-mounted" at bounding box center [592, 480] width 368 height 24
select select "1"
click at [408, 468] on select "Please Choose One Wall-mounted Vanity-mounted" at bounding box center [592, 480] width 368 height 24
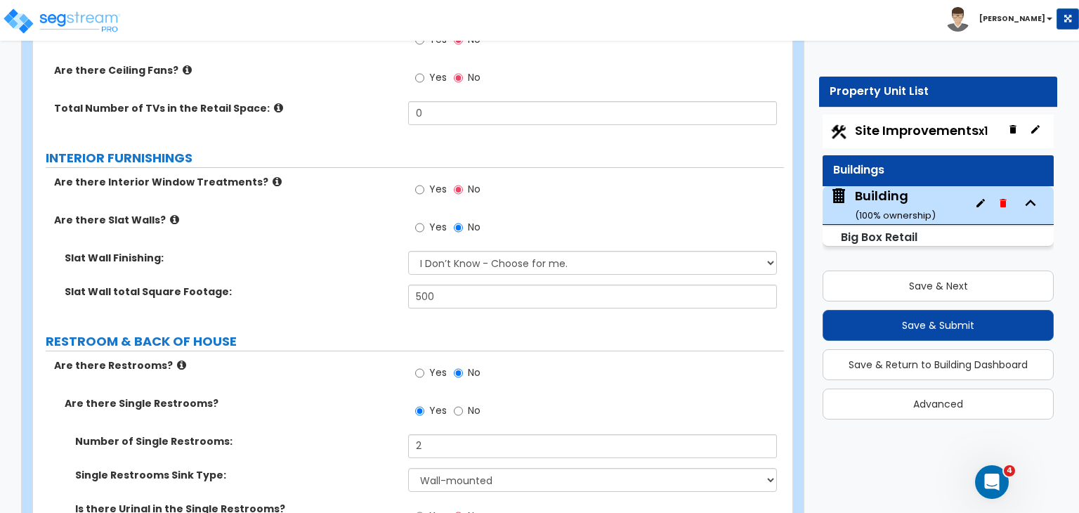
click at [355, 434] on div "Number of Single Restrooms: 2" at bounding box center [408, 451] width 751 height 34
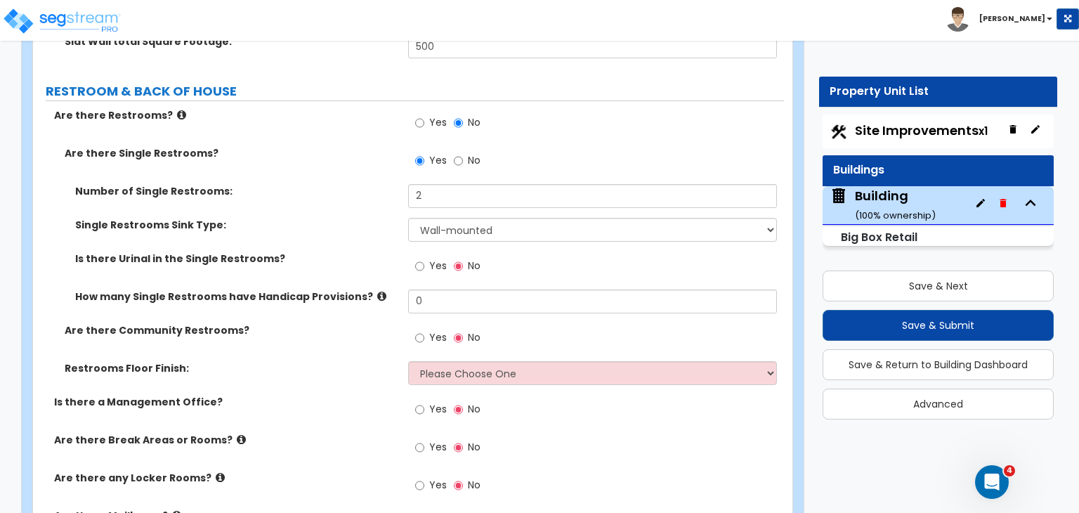
scroll to position [4241, 0]
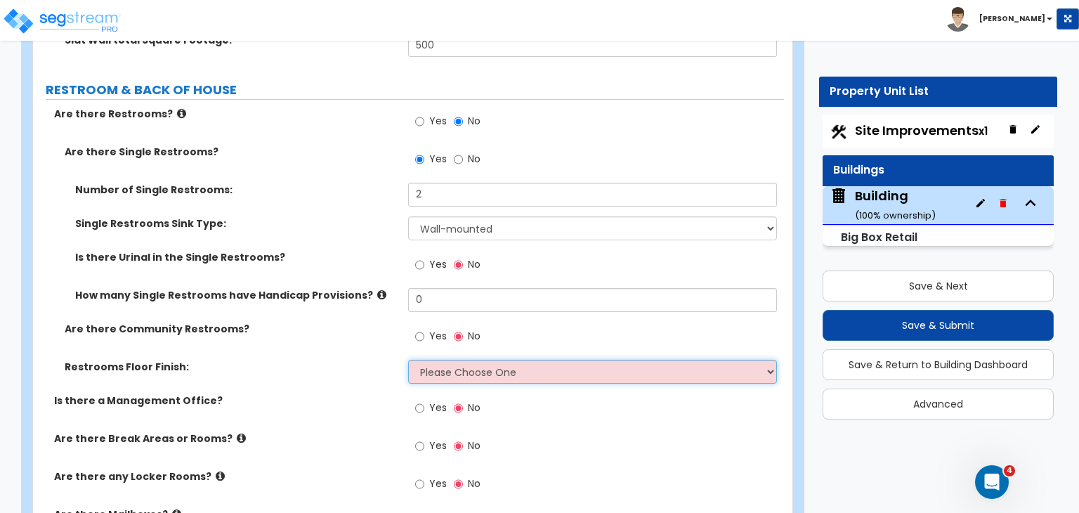
click at [441, 360] on select "Please Choose One Tile Flooring Resilient Laminate Flooring VCT Flooring Sheet …" at bounding box center [592, 372] width 368 height 24
select select "1"
click at [408, 360] on select "Please Choose One Tile Flooring Resilient Laminate Flooring VCT Flooring Sheet …" at bounding box center [592, 372] width 368 height 24
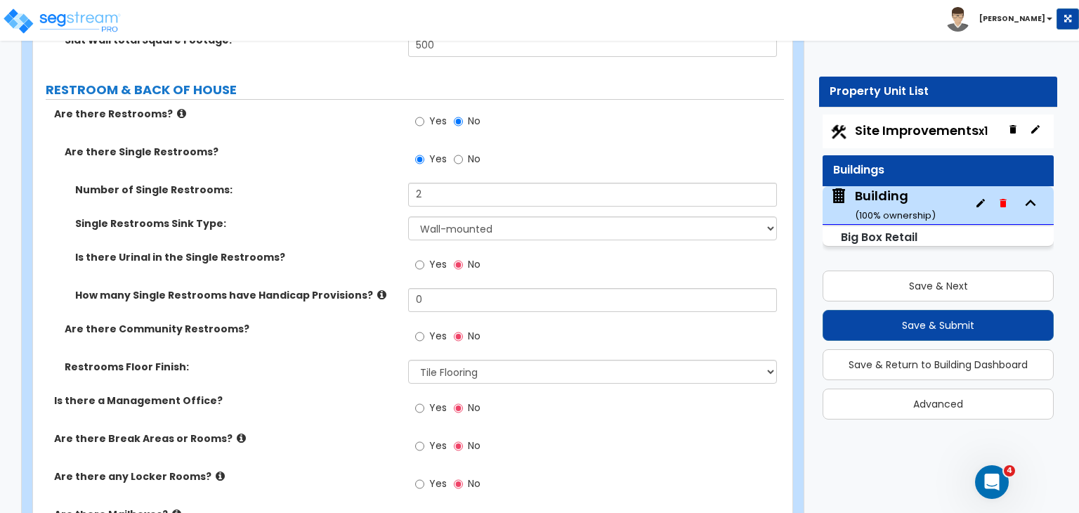
click at [355, 360] on div "Restrooms Floor Finish: Please Choose One Tile Flooring Resilient Laminate Floo…" at bounding box center [408, 377] width 751 height 34
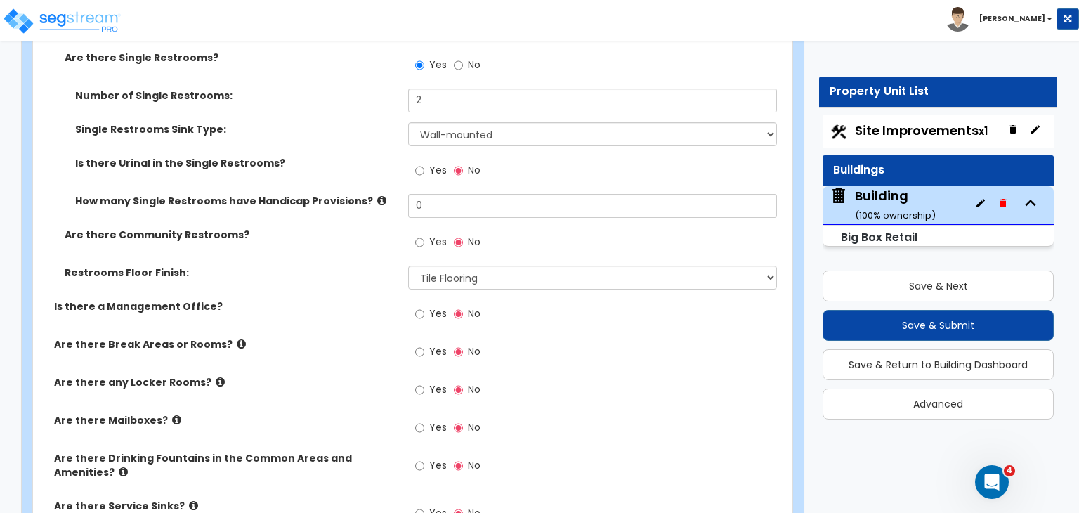
scroll to position [4337, 0]
click at [420, 305] on input "Yes" at bounding box center [419, 312] width 9 height 15
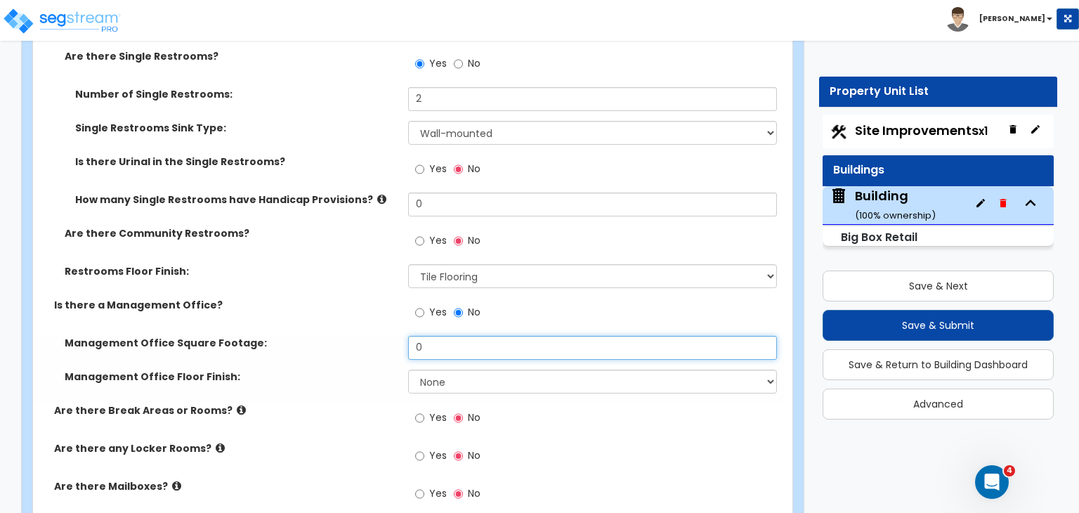
click at [438, 336] on input "0" at bounding box center [592, 348] width 368 height 24
type input "100"
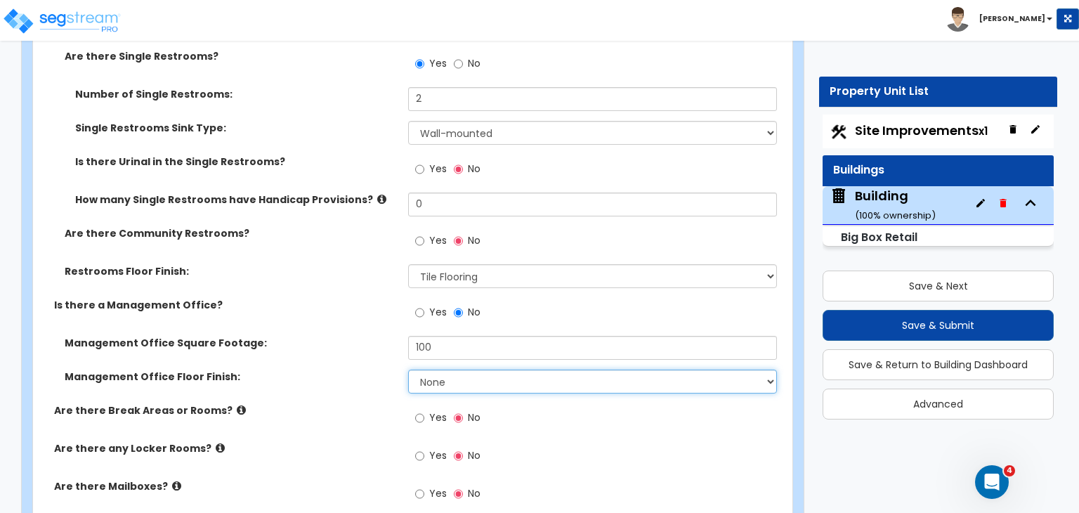
click at [447, 369] on select "None Tile Flooring Hardwood Flooring Resilient Laminate Flooring VCT Flooring S…" at bounding box center [592, 381] width 368 height 24
select select "5"
click at [408, 369] on select "None Tile Flooring Hardwood Flooring Resilient Laminate Flooring VCT Flooring S…" at bounding box center [592, 381] width 368 height 24
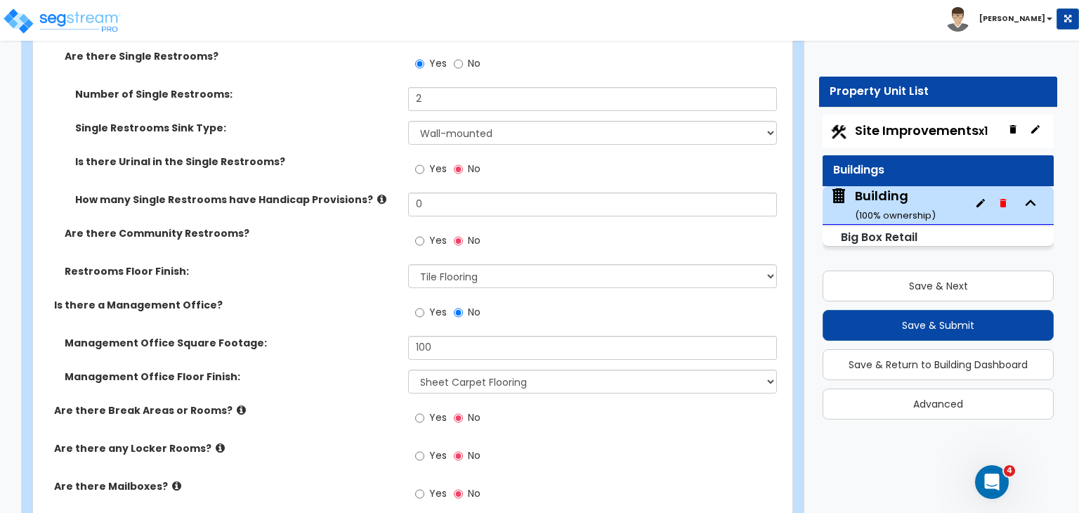
click at [374, 403] on div "Are there Break Areas or Rooms? Yes No" at bounding box center [408, 422] width 751 height 38
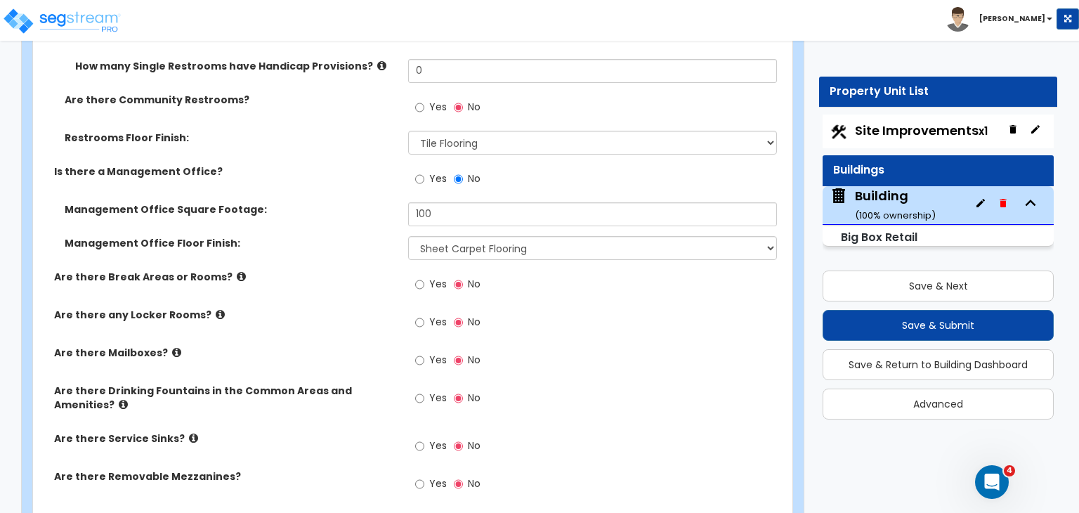
scroll to position [4471, 0]
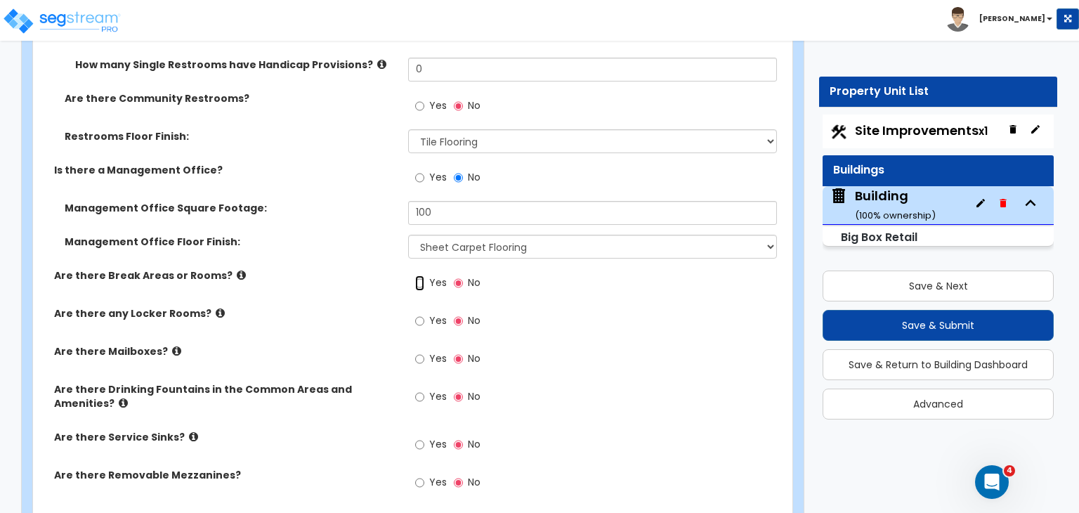
click at [417, 275] on input "Yes" at bounding box center [419, 282] width 9 height 15
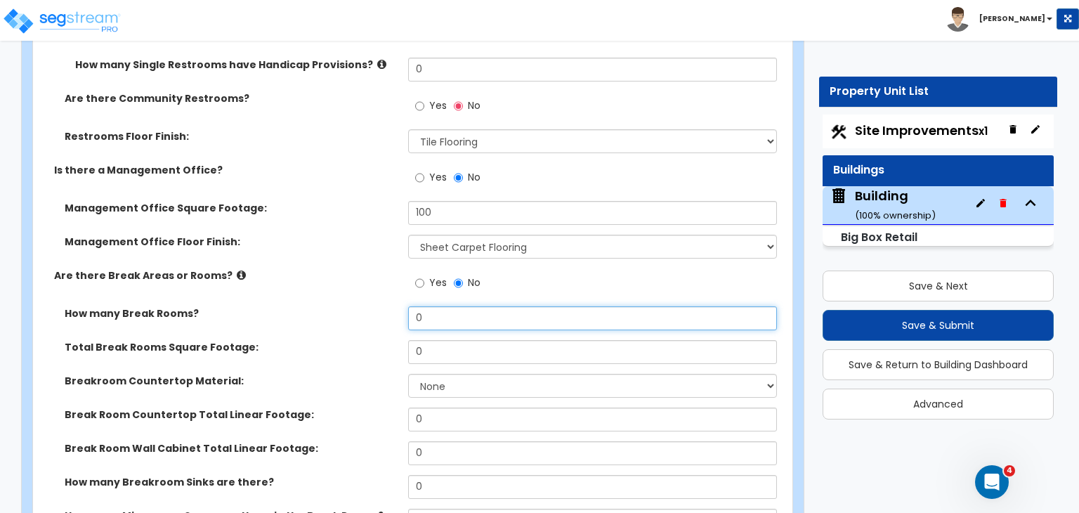
click at [433, 306] on input "0" at bounding box center [592, 318] width 368 height 24
type input "1"
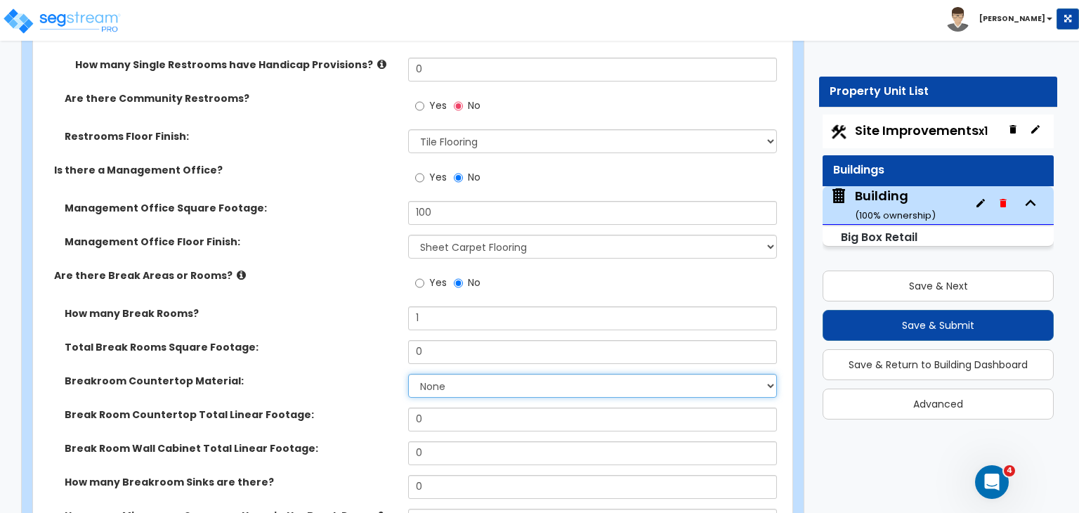
click at [441, 374] on select "None Plastic Laminate Solid Surface Stone Quartz Marble Tile Wood Stainless Ste…" at bounding box center [592, 386] width 368 height 24
select select "1"
click at [408, 374] on select "None Plastic Laminate Solid Surface Stone Quartz Marble Tile Wood Stainless Ste…" at bounding box center [592, 386] width 368 height 24
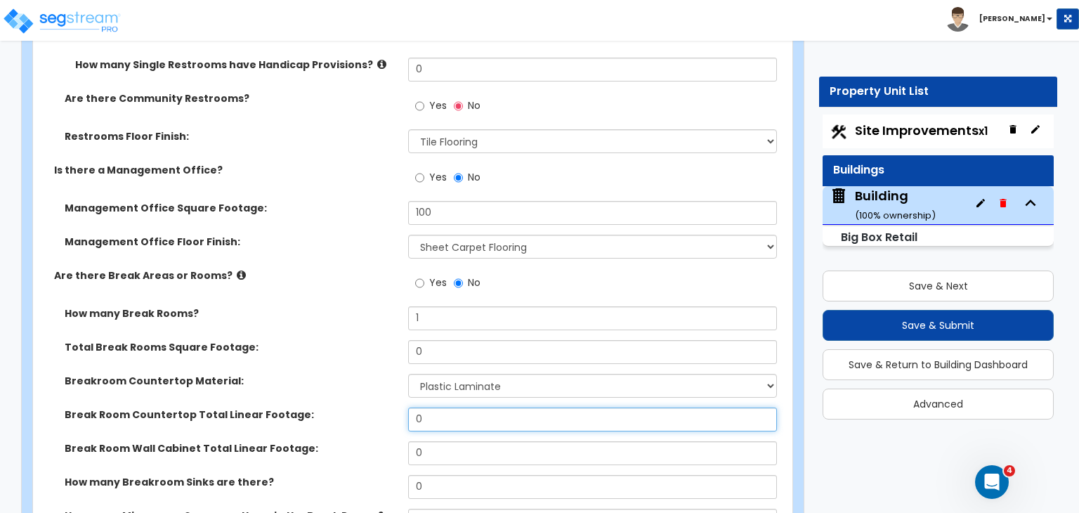
click at [452, 407] on input "0" at bounding box center [592, 419] width 368 height 24
type input "8"
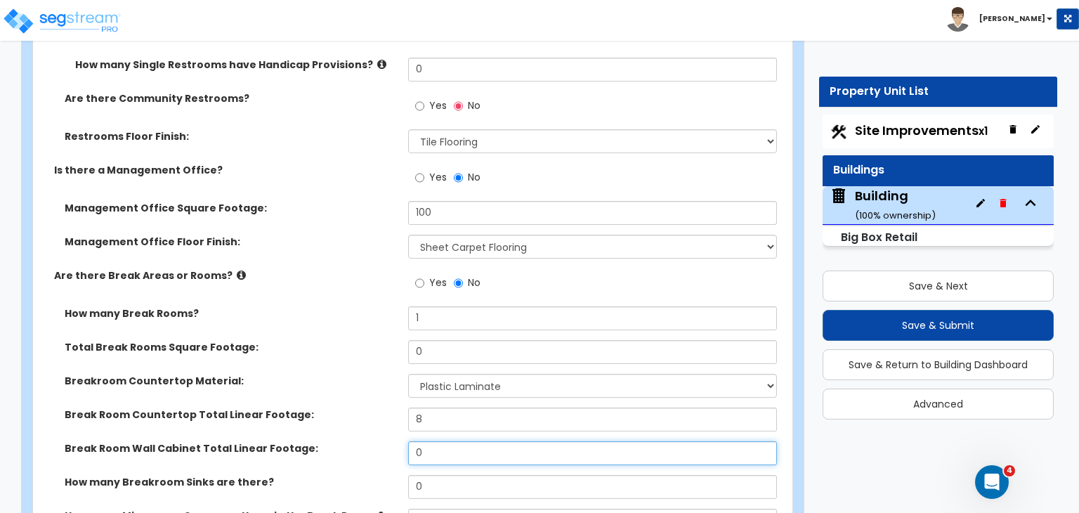
click at [452, 441] on input "0" at bounding box center [592, 453] width 368 height 24
type input "6"
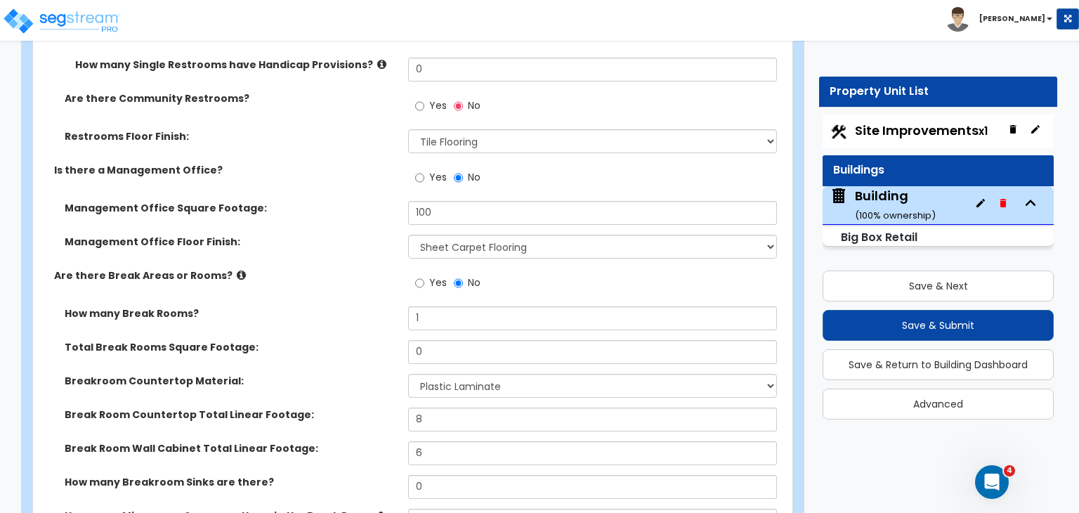
click at [383, 441] on label "Break Room Wall Cabinet Total Linear Footage:" at bounding box center [231, 448] width 333 height 14
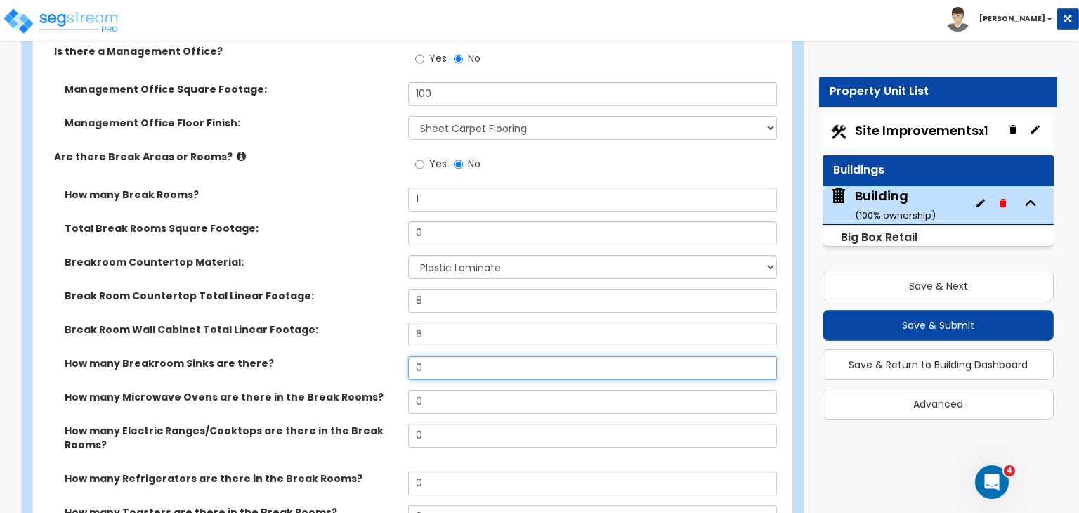
click at [450, 356] on input "0" at bounding box center [592, 368] width 368 height 24
type input "1"
select select "1"
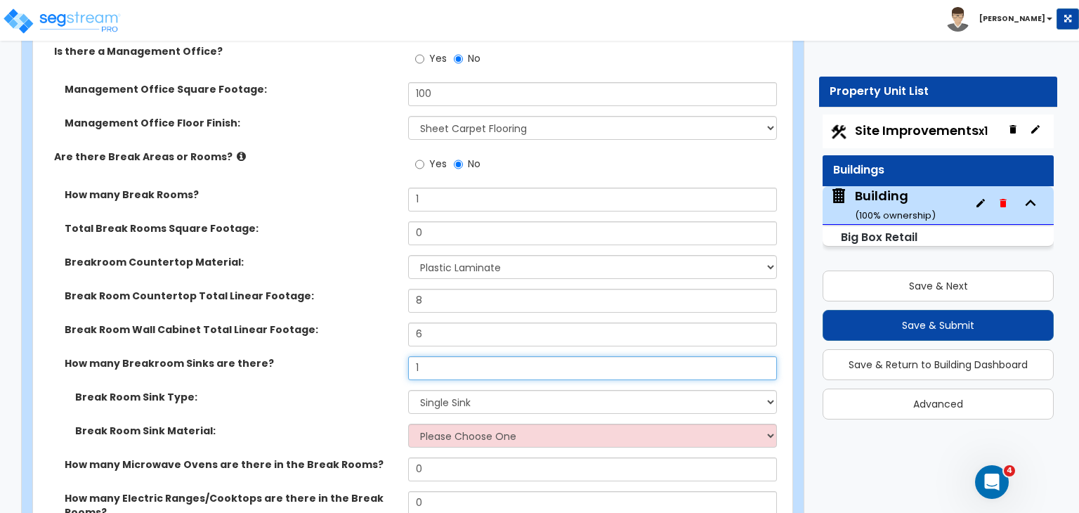
type input "1"
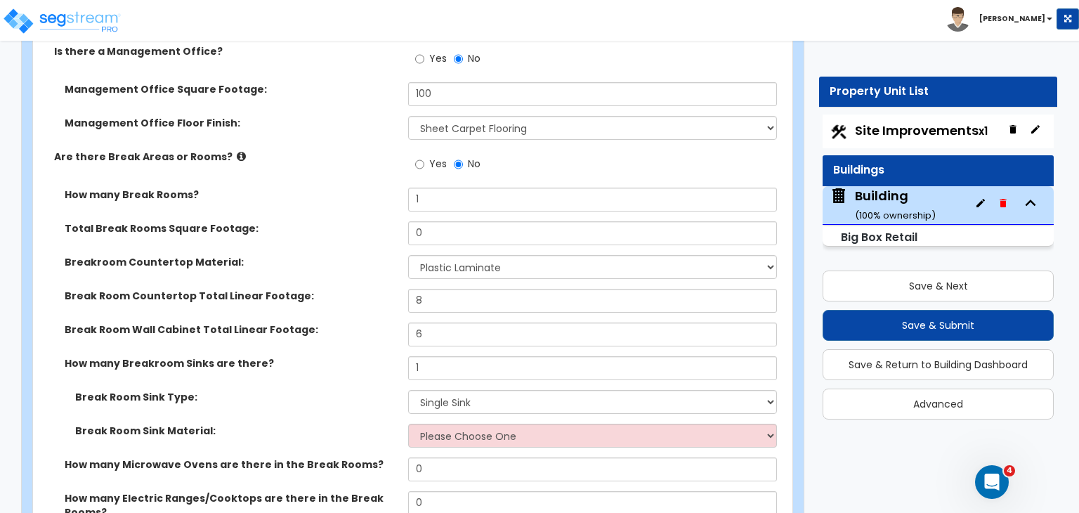
click at [367, 356] on div "How many Breakroom Sinks are there? 1" at bounding box center [408, 373] width 751 height 34
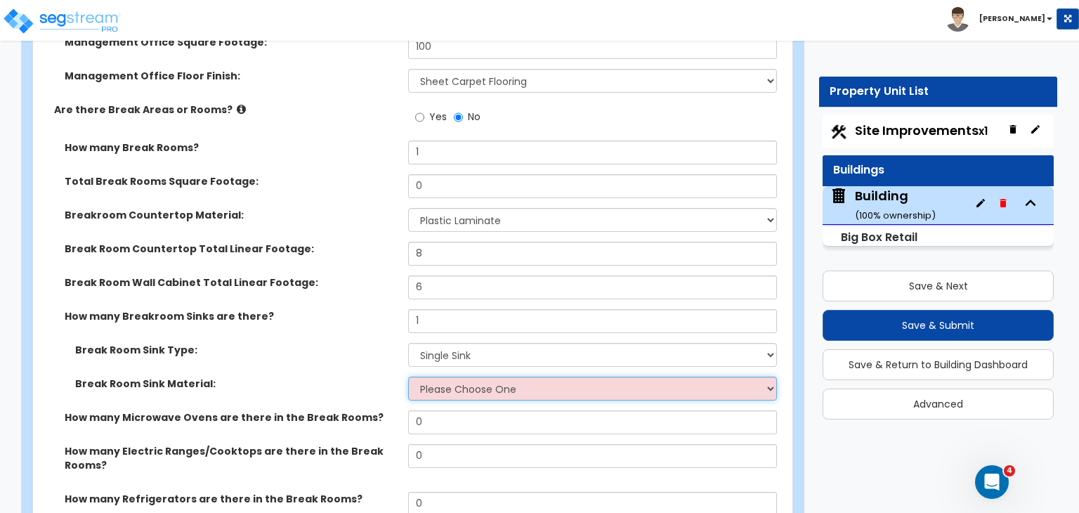
click at [444, 376] on select "Please Choose One Stainless Steel Porcelain Enamel Cast Iron" at bounding box center [592, 388] width 368 height 24
select select "1"
click at [408, 376] on select "Please Choose One Stainless Steel Porcelain Enamel Cast Iron" at bounding box center [592, 388] width 368 height 24
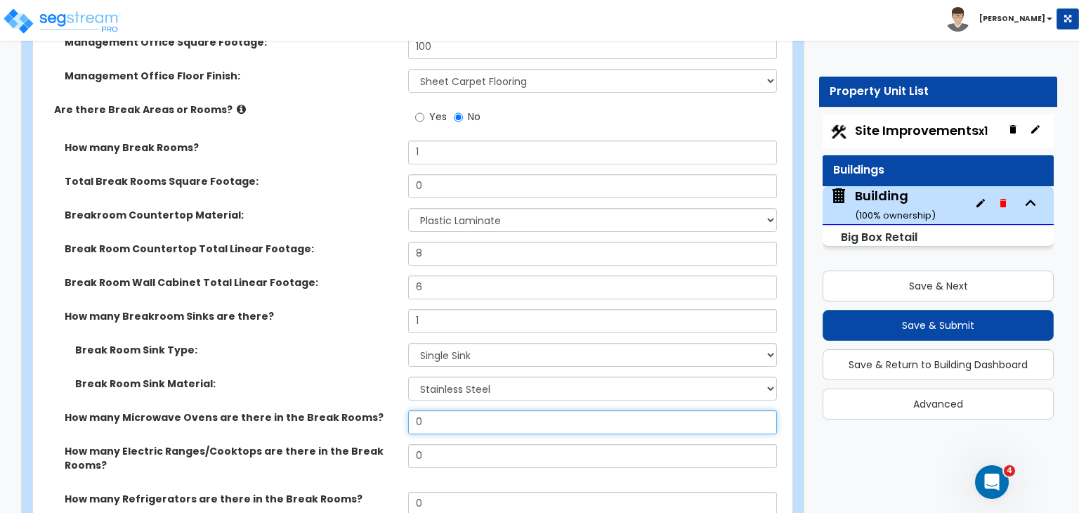
click at [469, 410] on input "0" at bounding box center [592, 422] width 368 height 24
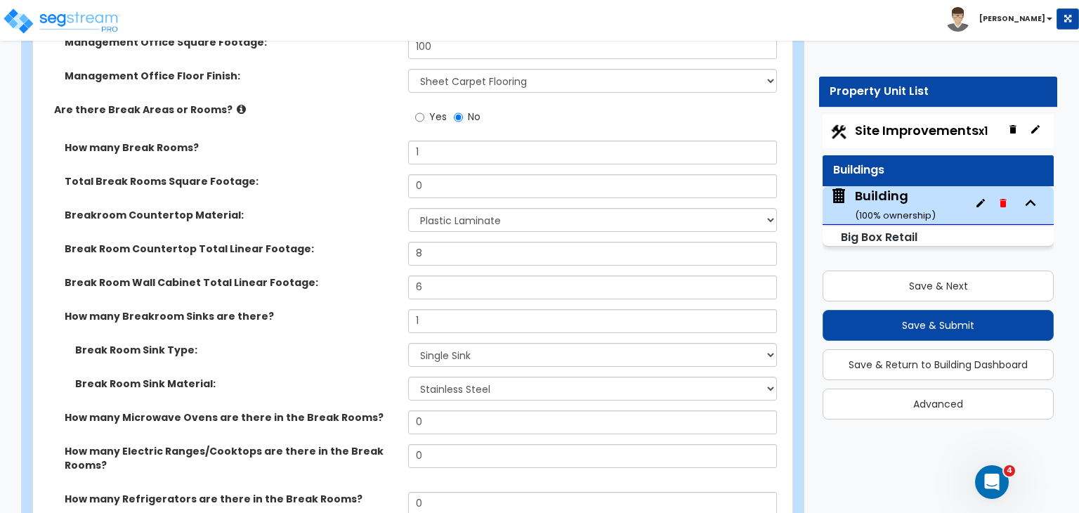
click at [354, 343] on label "Break Room Sink Type:" at bounding box center [236, 350] width 322 height 14
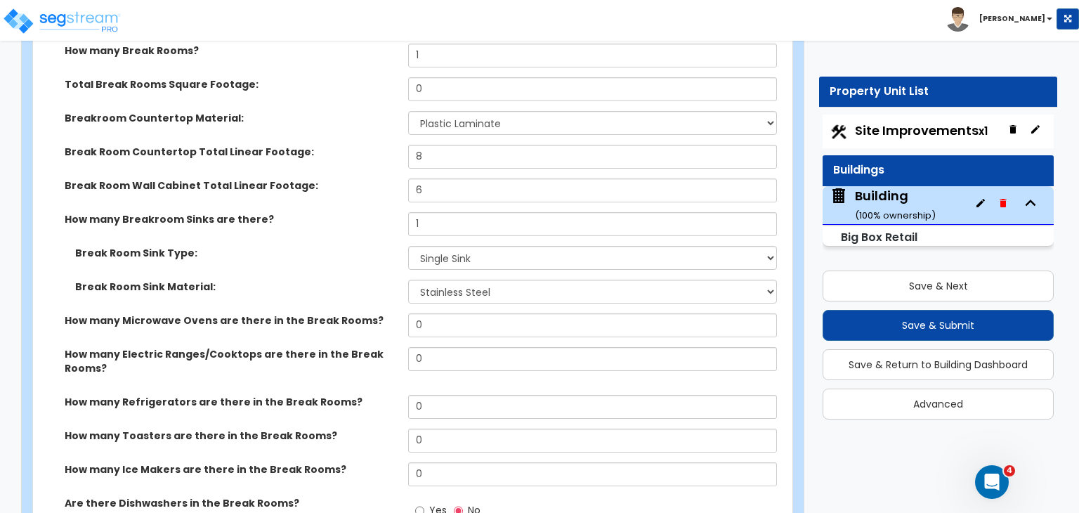
scroll to position [4734, 0]
click at [435, 313] on input "0" at bounding box center [592, 325] width 368 height 24
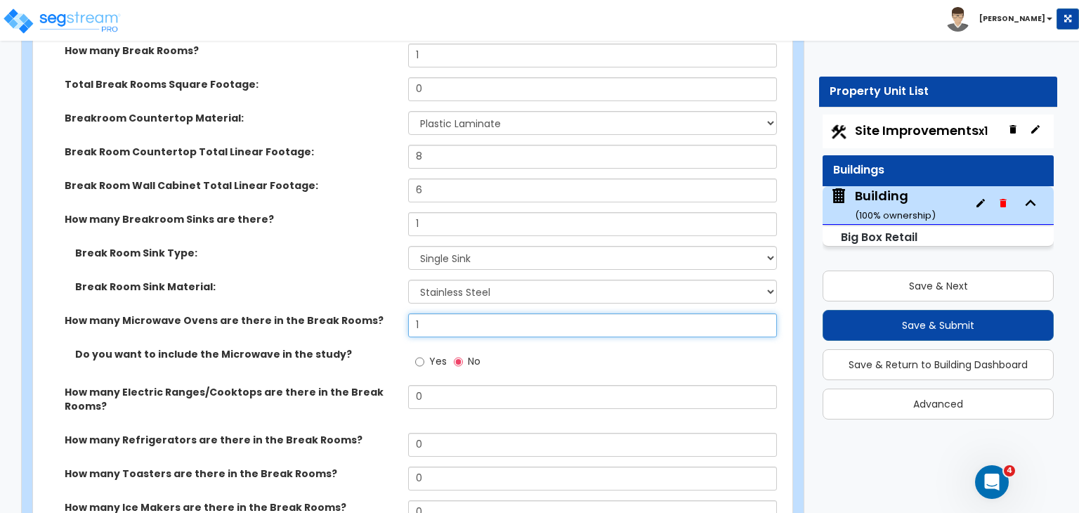
type input "1"
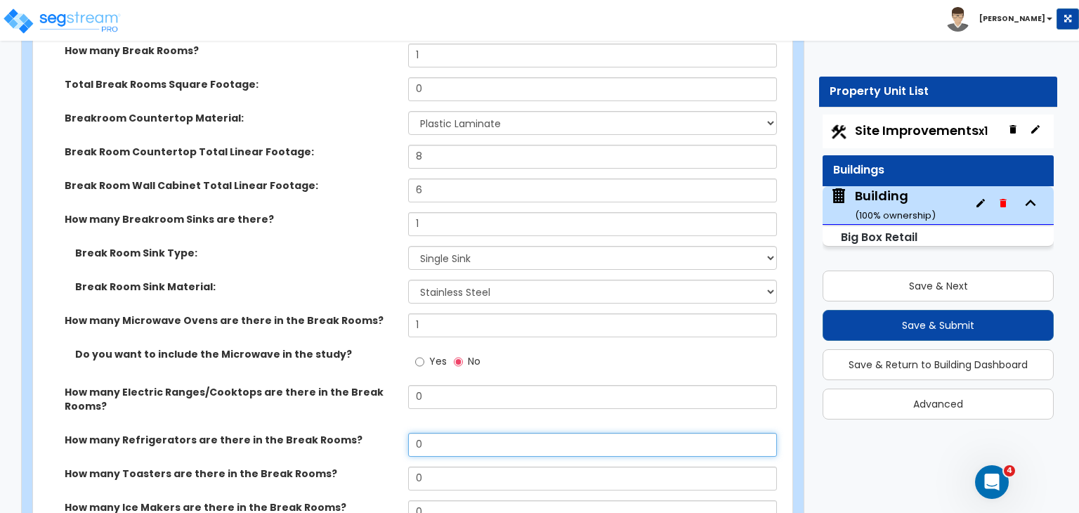
click at [441, 433] on input "0" at bounding box center [592, 445] width 368 height 24
type input "1"
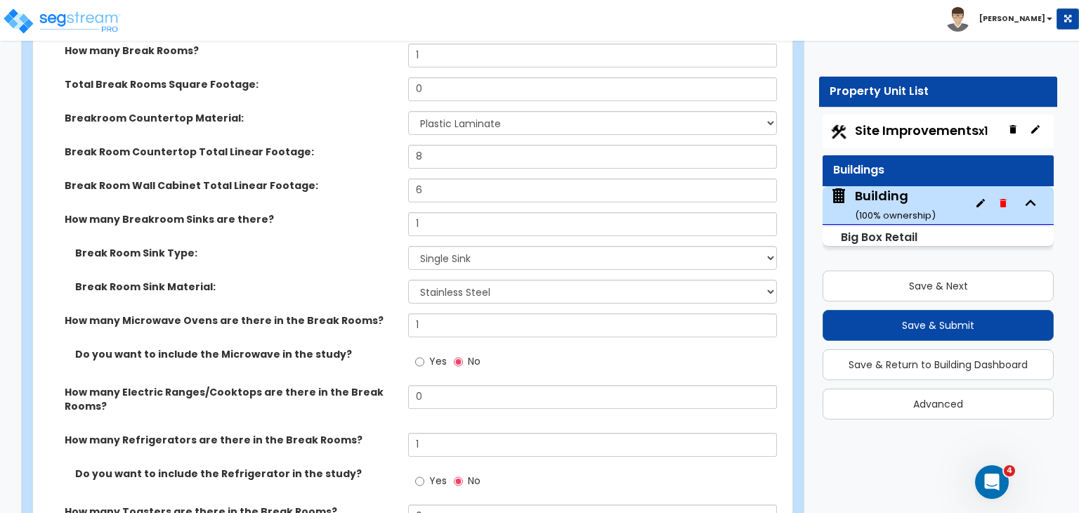
click at [369, 385] on div "How many Electric Ranges/Cooktops are there in the Break Rooms? 0" at bounding box center [408, 409] width 751 height 48
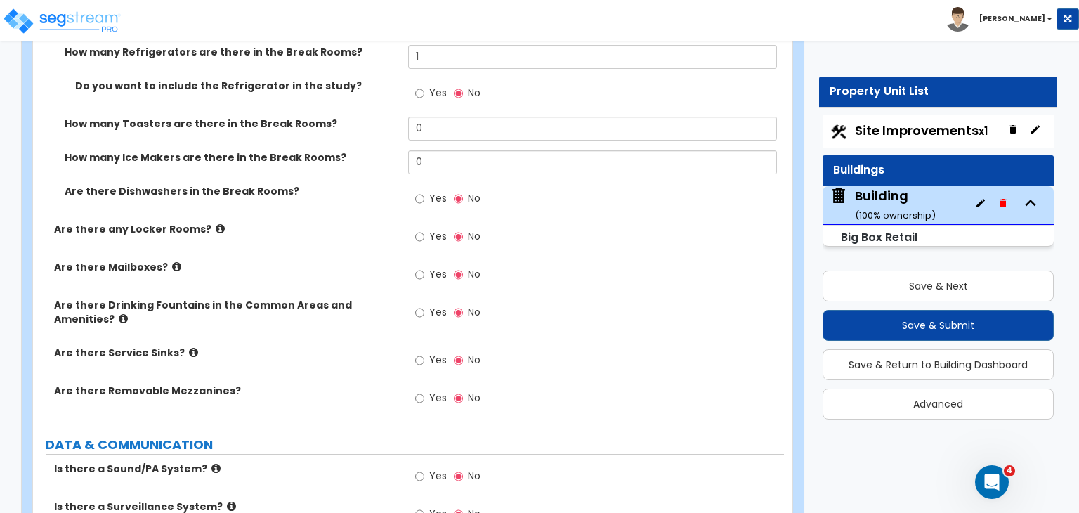
scroll to position [5126, 0]
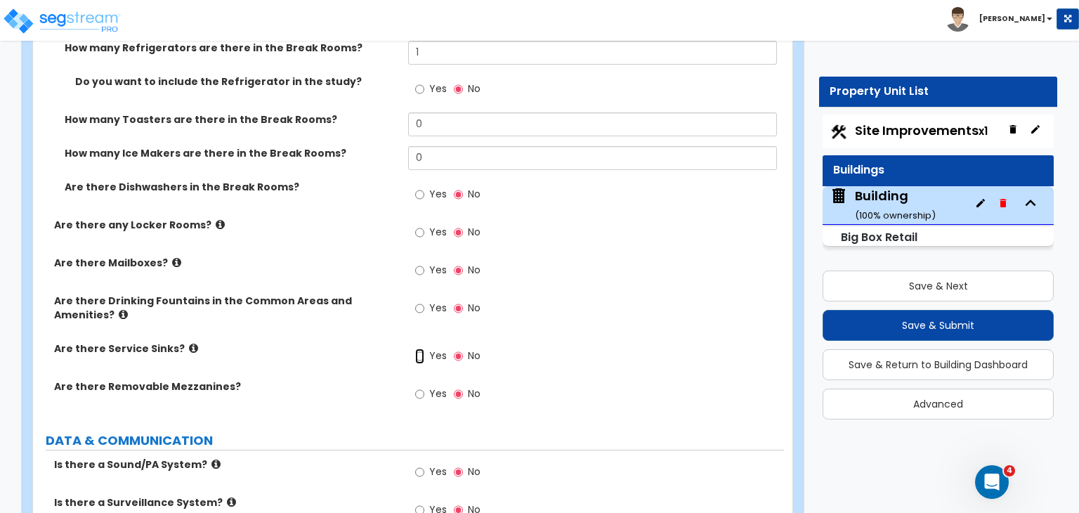
click at [417, 348] on input "Yes" at bounding box center [419, 355] width 9 height 15
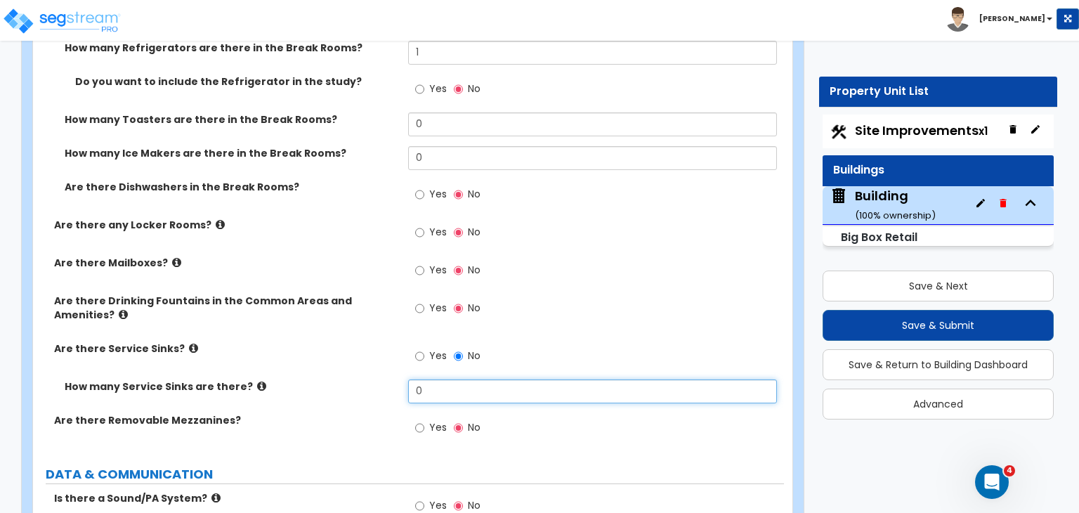
click at [426, 379] on input "0" at bounding box center [592, 391] width 368 height 24
type input "1"
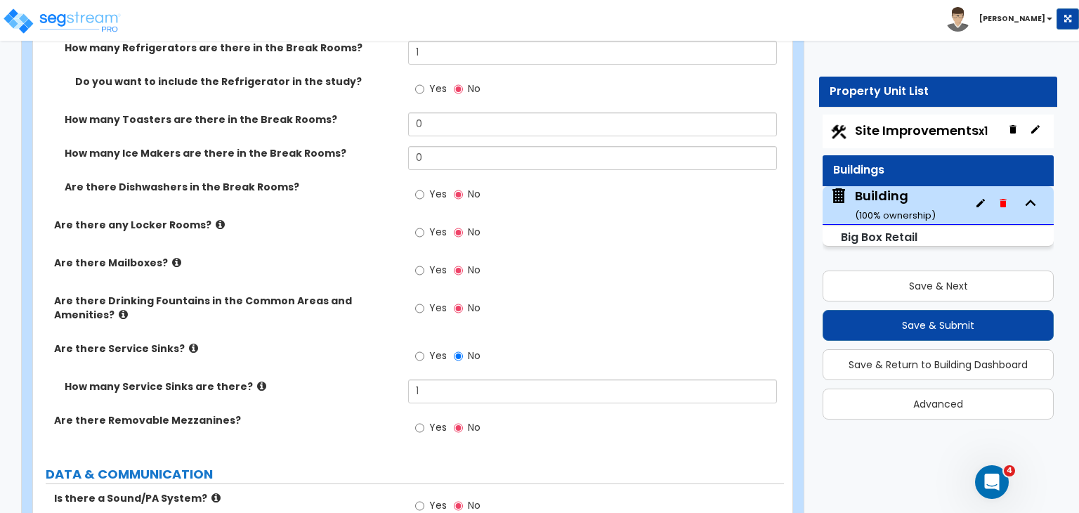
click at [355, 379] on div "How many Service Sinks are there? 1" at bounding box center [408, 396] width 751 height 34
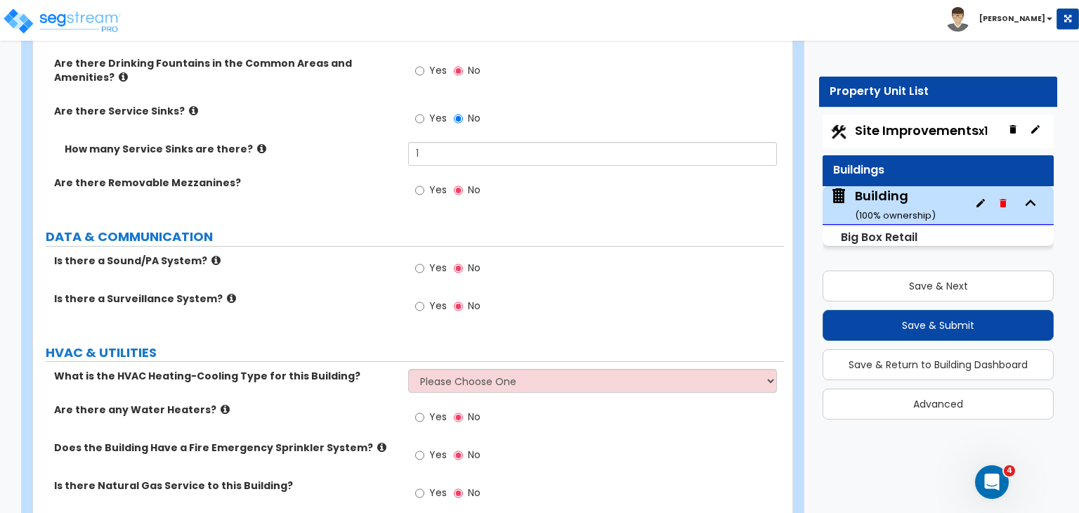
scroll to position [5363, 0]
click at [416, 299] on input "Yes" at bounding box center [419, 306] width 9 height 15
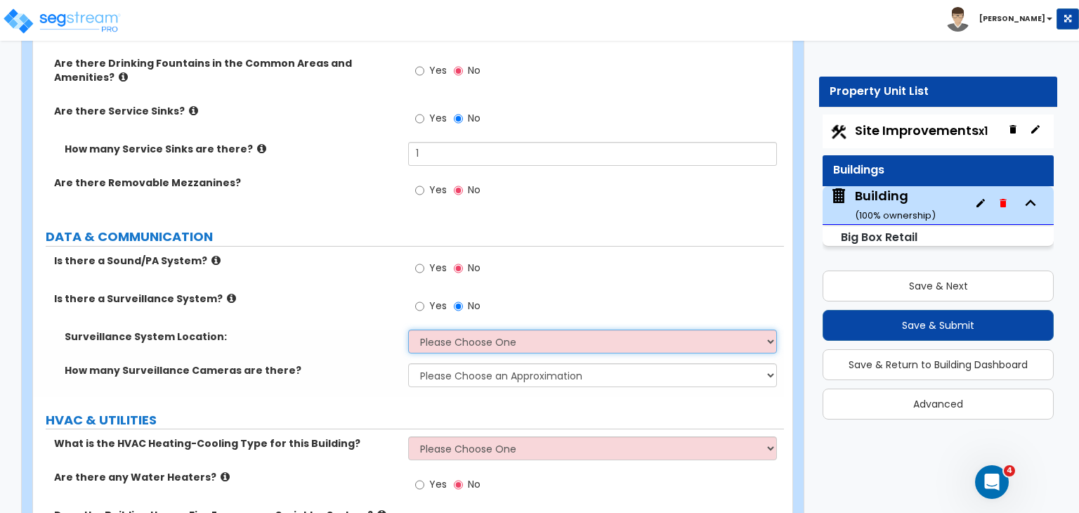
click at [425, 329] on select "Please Choose One Inside the Building Outside the Building Both Inside & Outside" at bounding box center [592, 341] width 368 height 24
select select "3"
click at [408, 329] on select "Please Choose One Inside the Building Outside the Building Both Inside & Outside" at bounding box center [592, 341] width 368 height 24
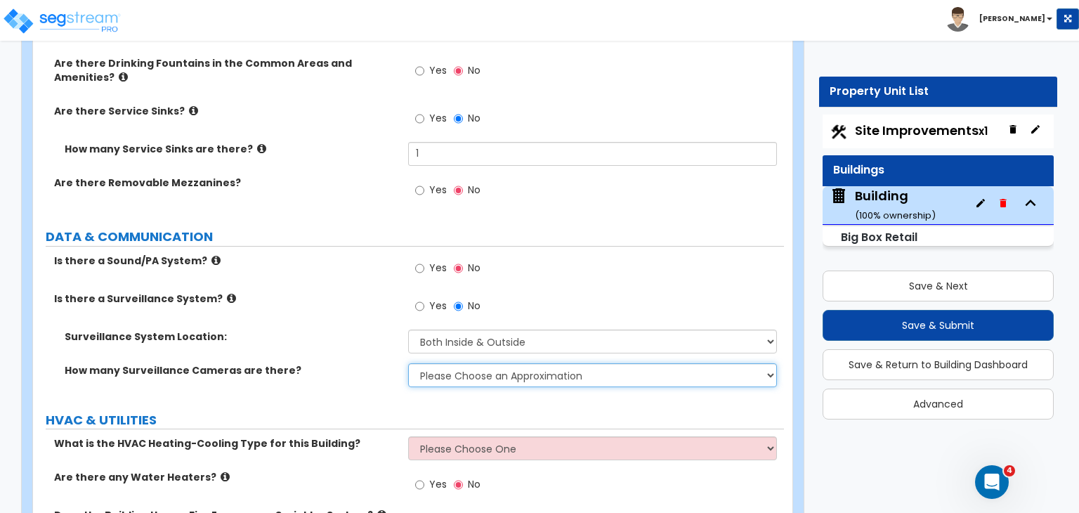
click at [450, 363] on select "Please Choose an Approximation Barely Noticed Any Noticed a Couple Frequently S…" at bounding box center [592, 375] width 368 height 24
select select "3"
click at [408, 363] on select "Please Choose an Approximation Barely Noticed Any Noticed a Couple Frequently S…" at bounding box center [592, 375] width 368 height 24
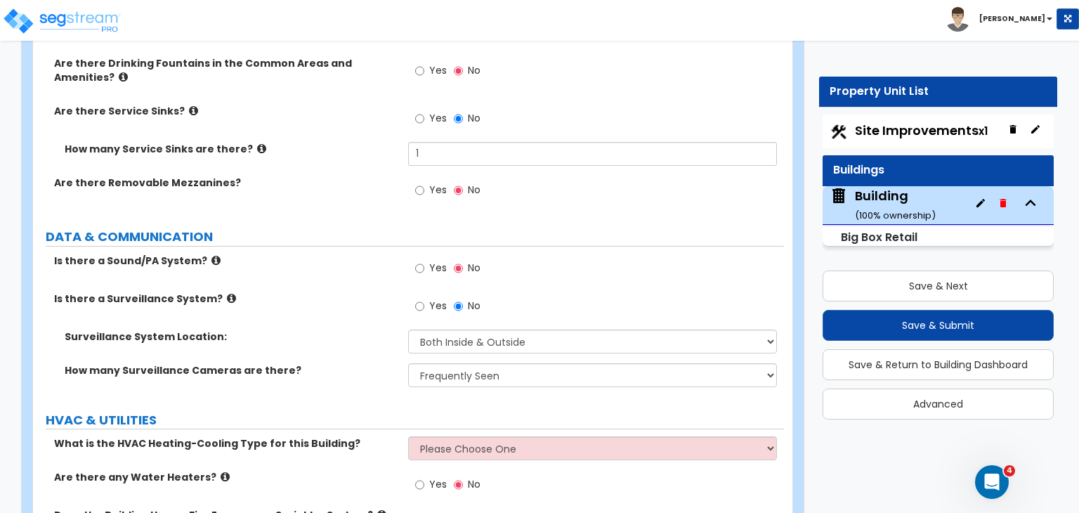
click at [357, 363] on div "How many Surveillance Cameras are there? Please Choose an Approximation Barely …" at bounding box center [408, 380] width 751 height 34
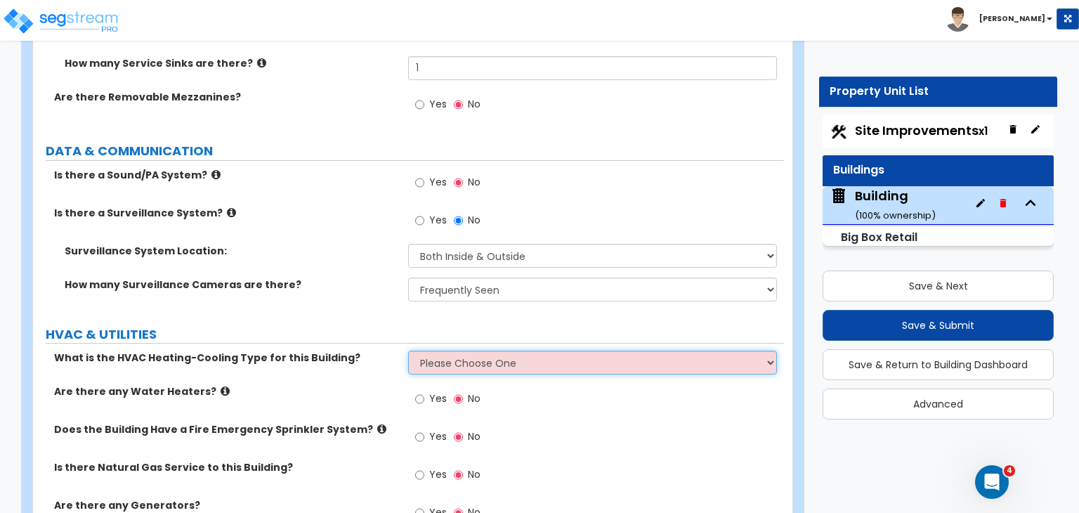
click at [441, 350] on select "Please Choose One Rooftop Unit Furnace-Condenser Forced Air Split Heating/Cooli…" at bounding box center [592, 362] width 368 height 24
select select "1"
click at [408, 350] on select "Please Choose One Rooftop Unit Furnace-Condenser Forced Air Split Heating/Cooli…" at bounding box center [592, 362] width 368 height 24
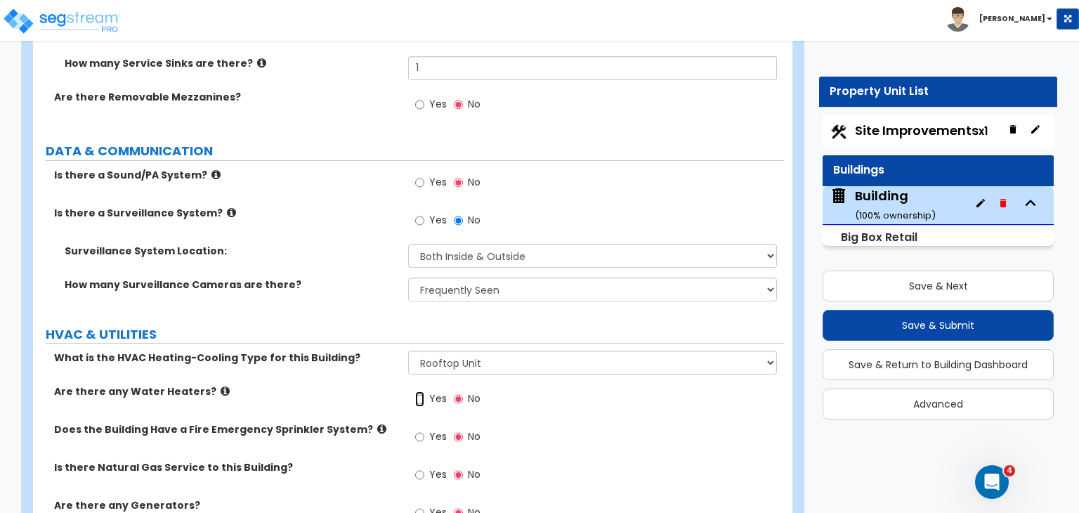
click at [418, 391] on input "Yes" at bounding box center [419, 398] width 9 height 15
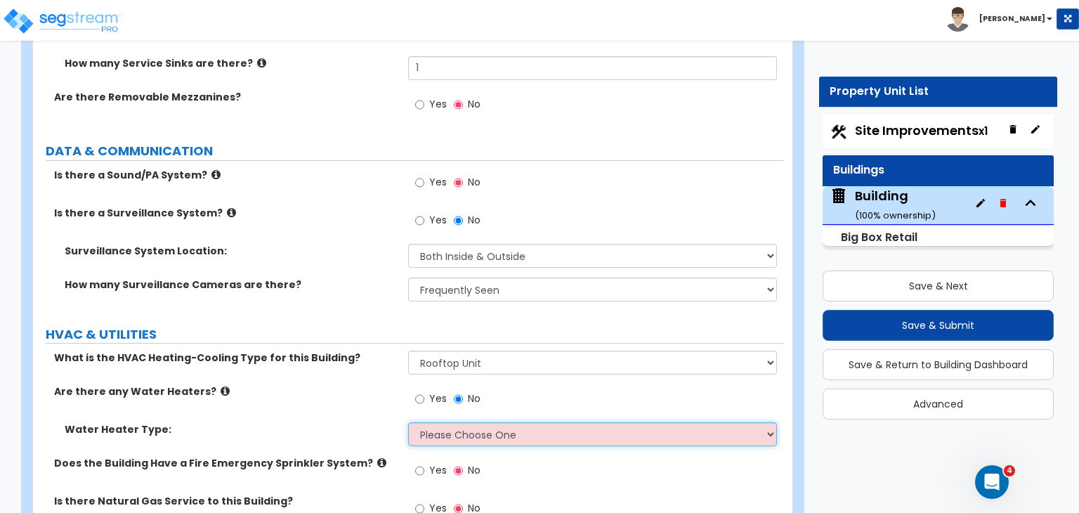
click at [434, 422] on select "Please Choose One Gas Electric" at bounding box center [592, 434] width 368 height 24
select select "2"
click at [408, 422] on select "Please Choose One Gas Electric" at bounding box center [592, 434] width 368 height 24
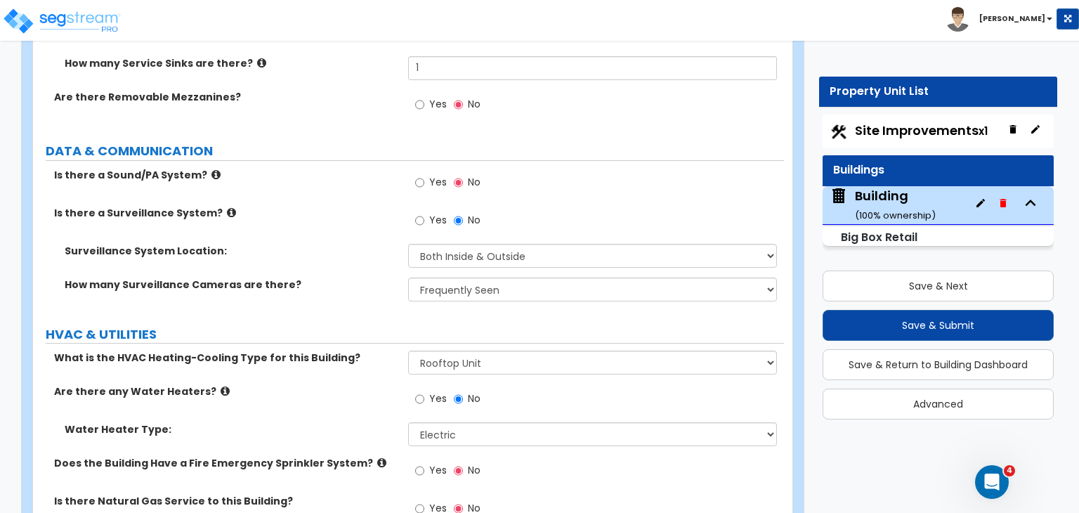
click at [376, 384] on div "Are there any Water Heaters? Yes No" at bounding box center [408, 403] width 751 height 38
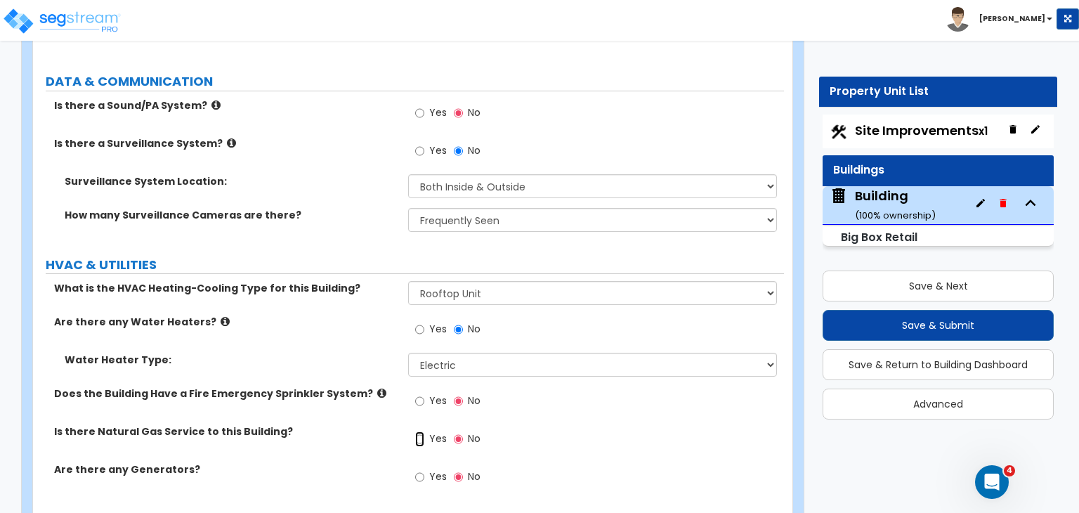
click at [419, 431] on input "Yes" at bounding box center [419, 438] width 9 height 15
click at [369, 424] on label "Is there Natural Gas Service to this Building?" at bounding box center [225, 431] width 343 height 14
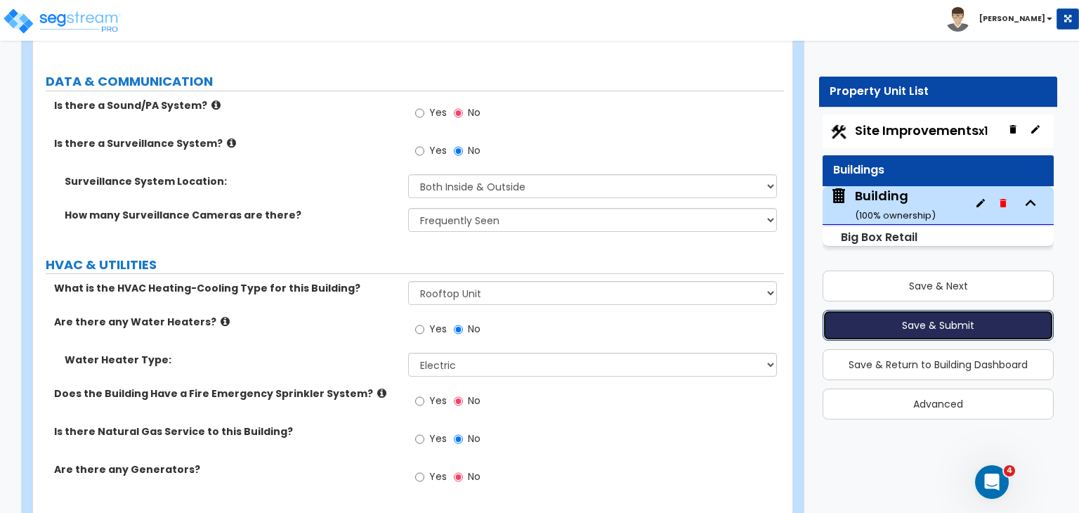
click at [913, 321] on button "Save & Submit" at bounding box center [937, 325] width 231 height 31
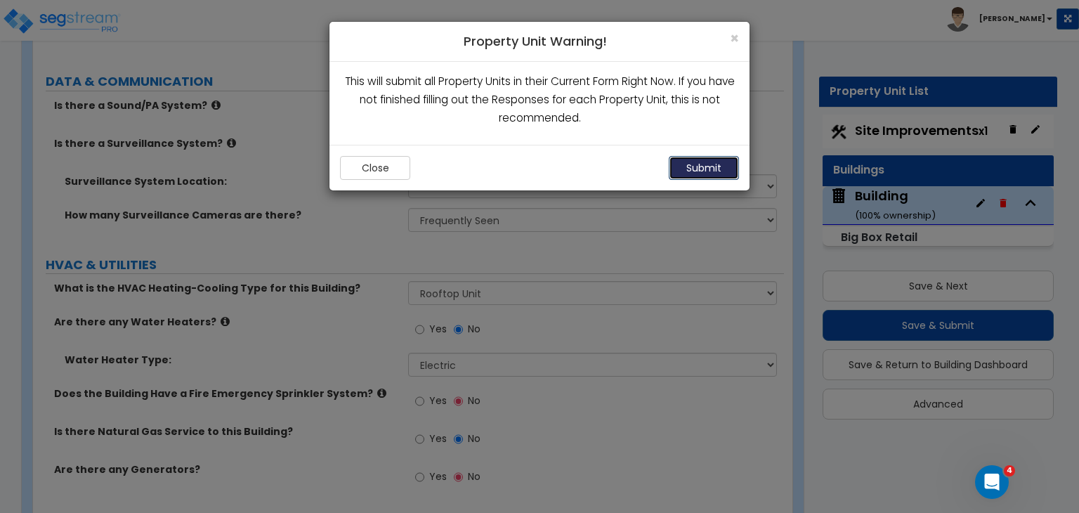
click at [714, 171] on button "Submit" at bounding box center [704, 168] width 70 height 24
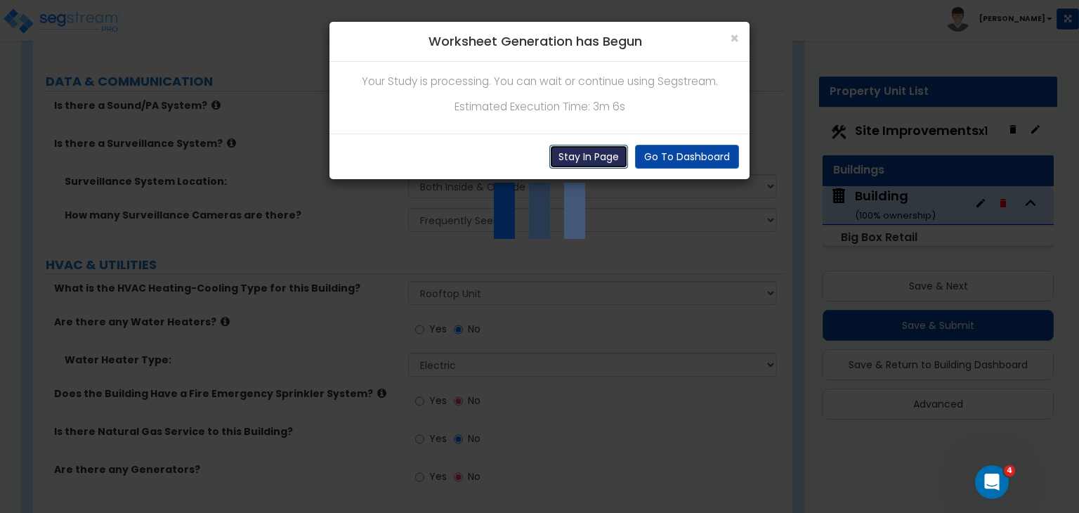
click at [605, 150] on button "Stay In Page" at bounding box center [588, 157] width 79 height 24
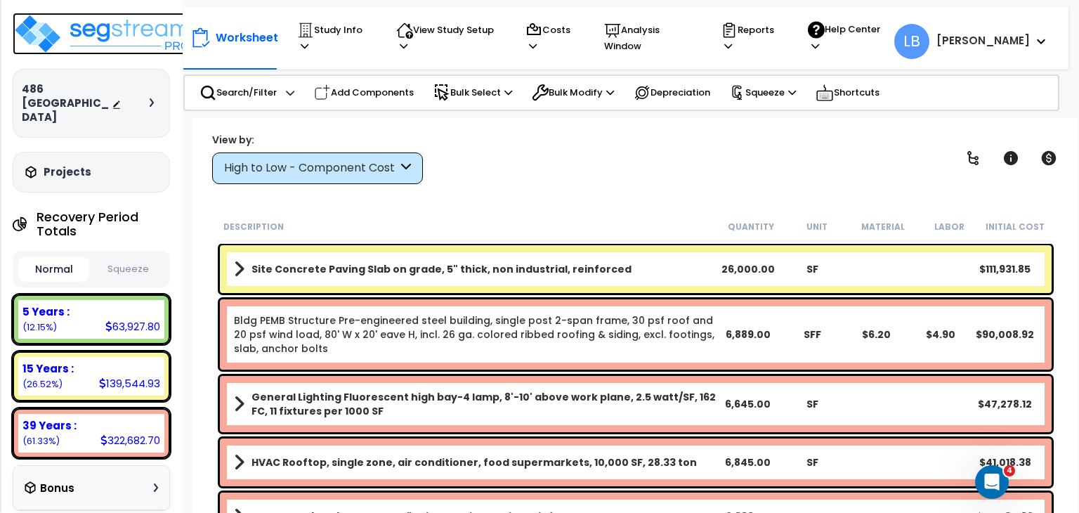
click at [101, 28] on img at bounding box center [104, 34] width 183 height 42
